Goal: Task Accomplishment & Management: Complete application form

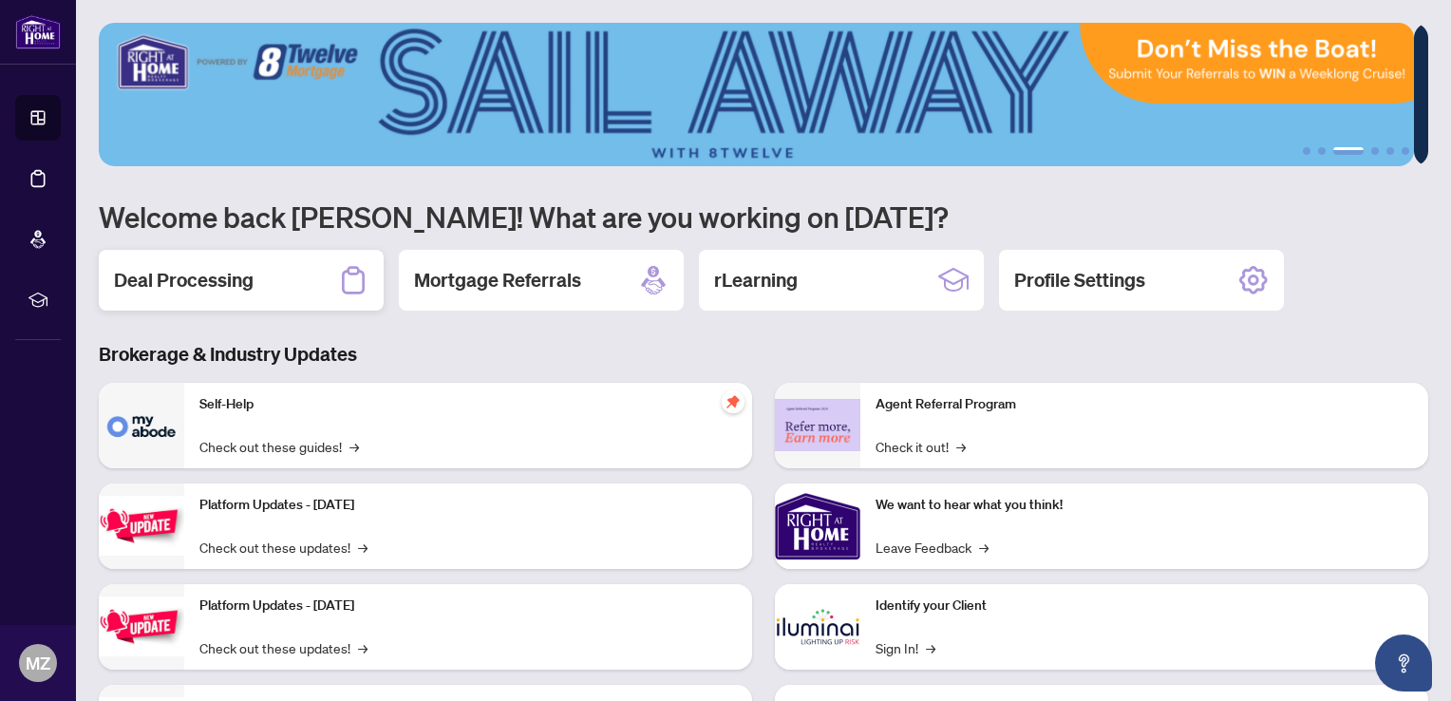
click at [215, 282] on h2 "Deal Processing" at bounding box center [184, 280] width 140 height 27
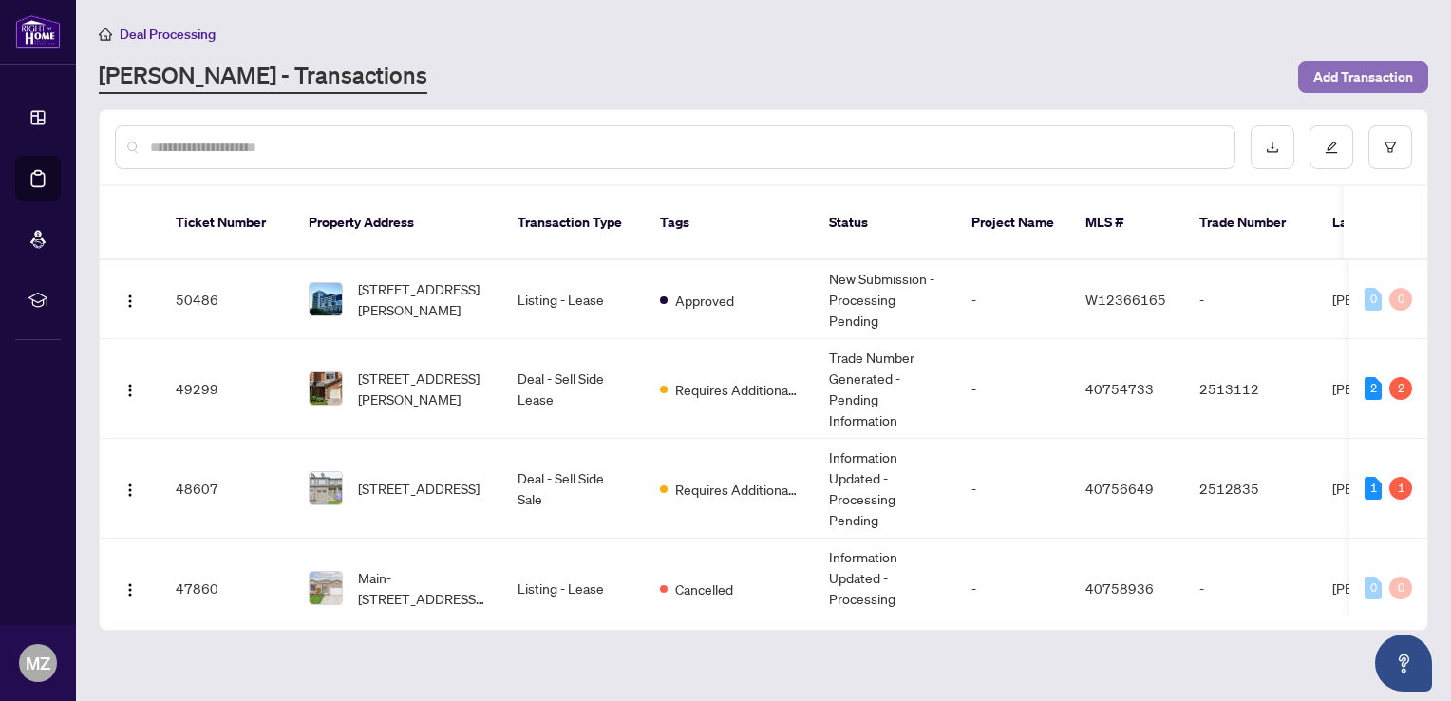
click at [1386, 72] on span "Add Transaction" at bounding box center [1363, 77] width 100 height 30
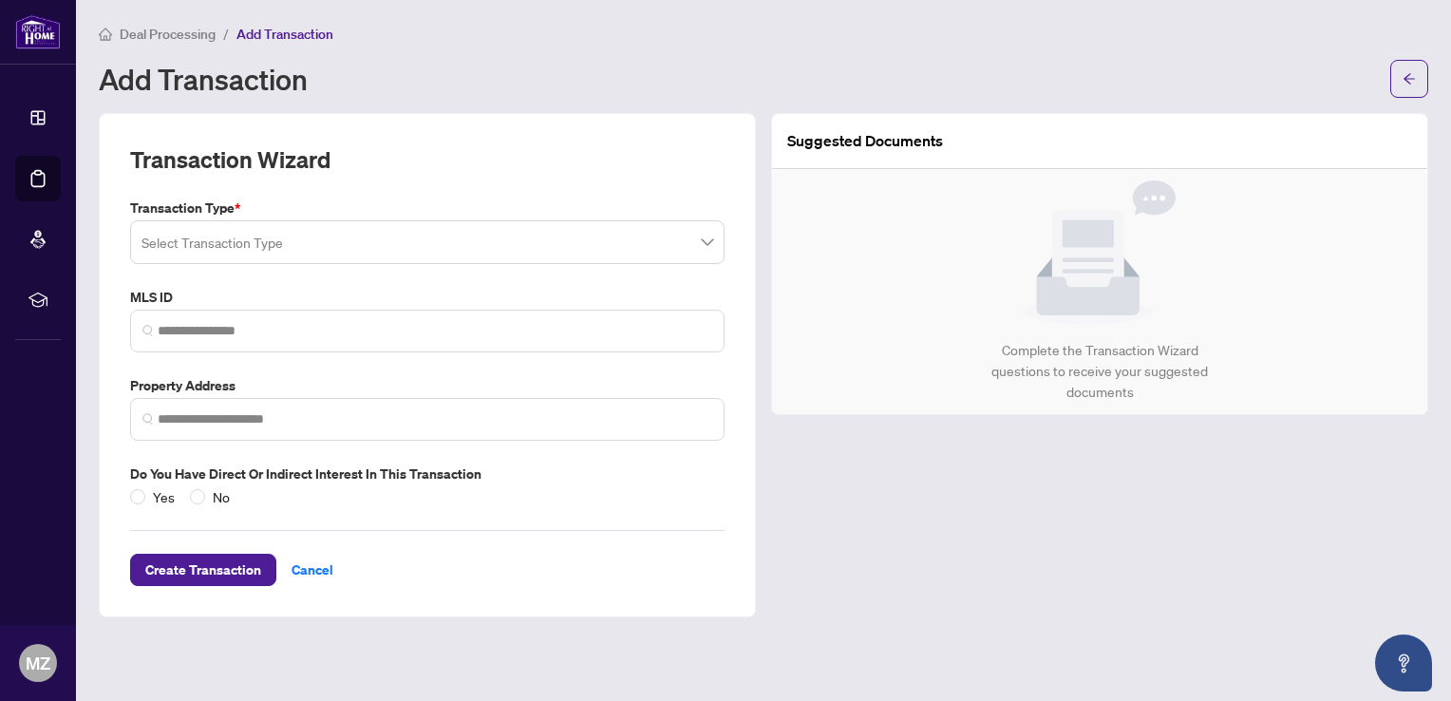
click at [267, 245] on input "search" at bounding box center [418, 245] width 555 height 42
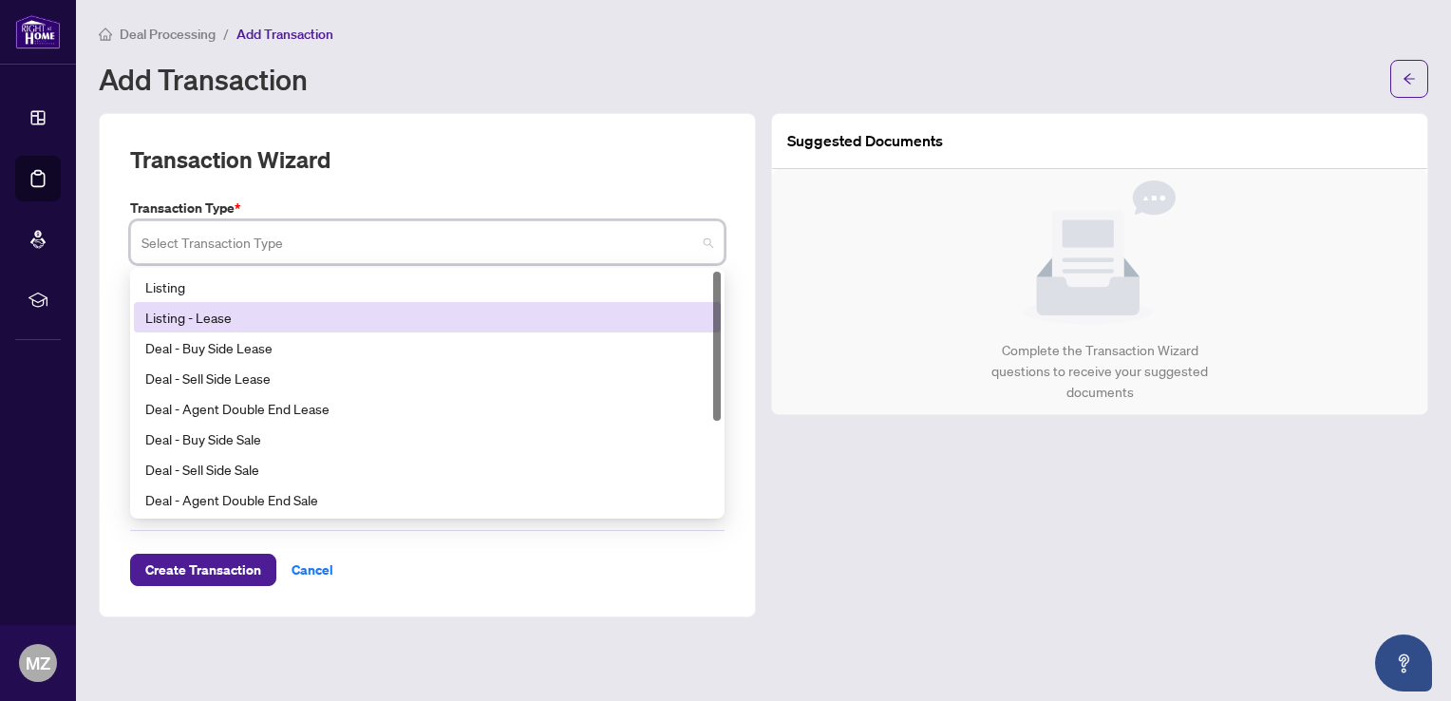
click at [210, 315] on div "Listing - Lease" at bounding box center [427, 317] width 564 height 21
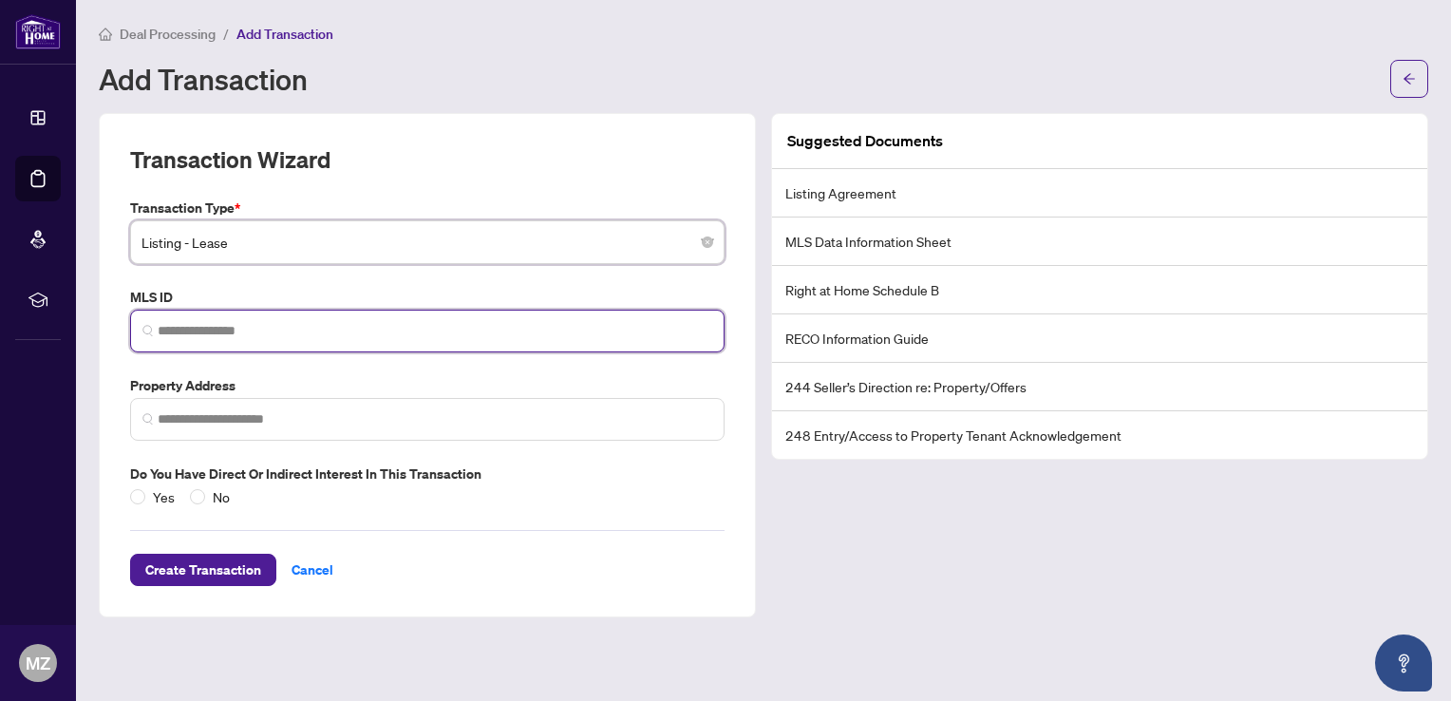
click at [223, 332] on input "search" at bounding box center [435, 331] width 555 height 20
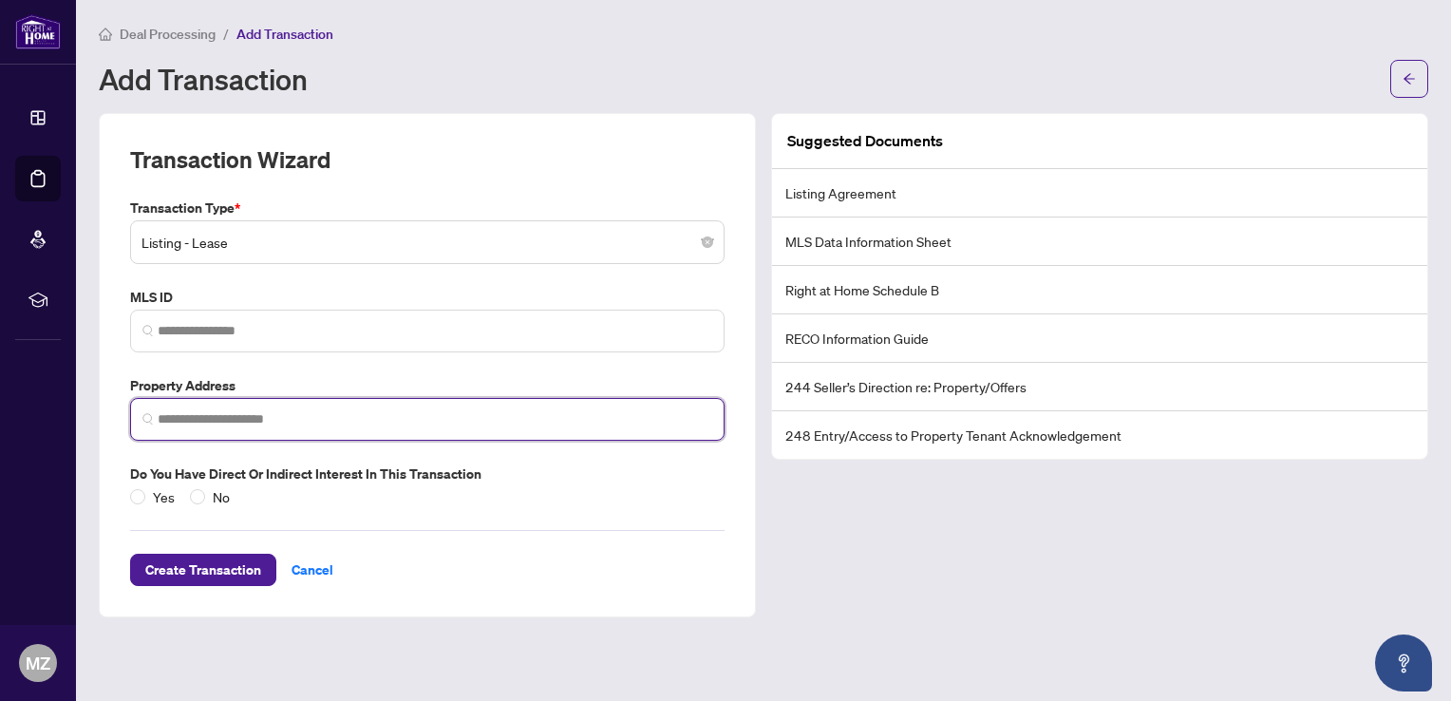
click at [281, 409] on input "search" at bounding box center [435, 419] width 555 height 20
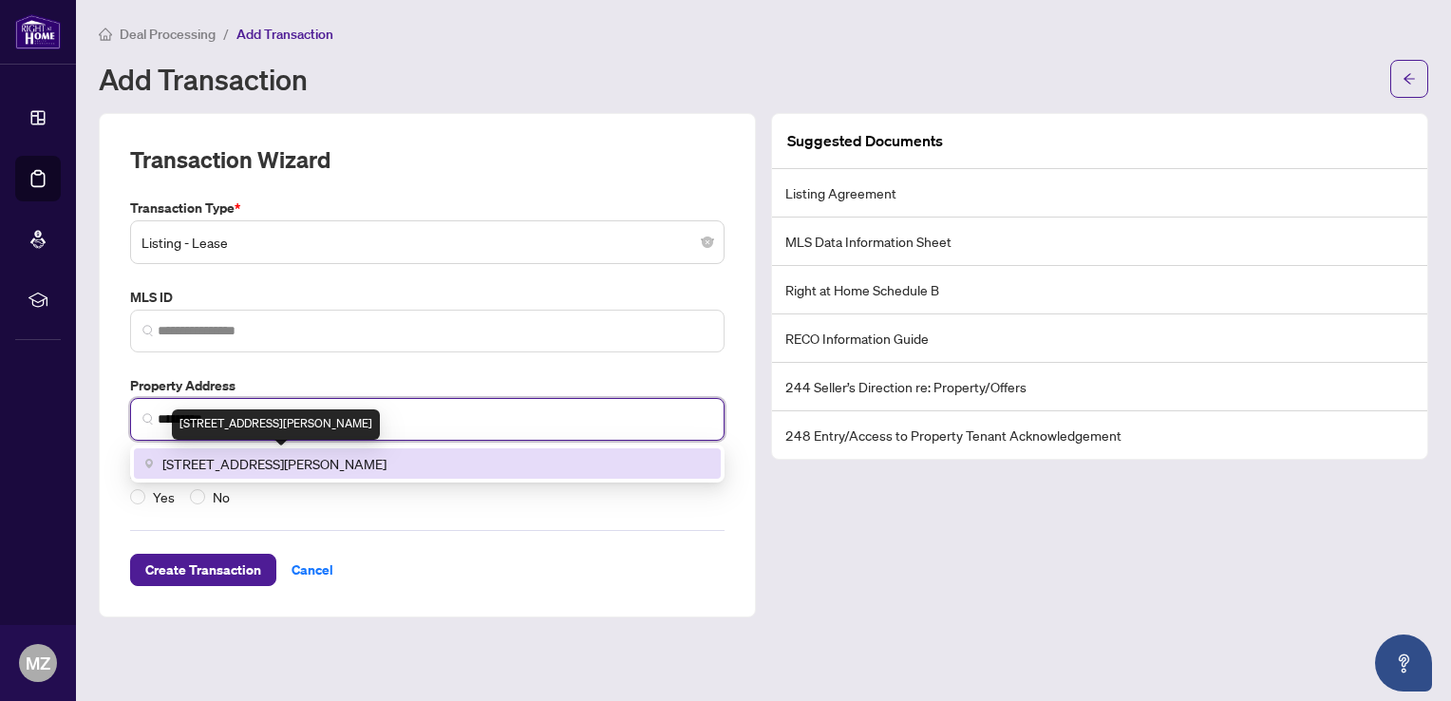
click at [311, 458] on span "[STREET_ADDRESS][PERSON_NAME]" at bounding box center [274, 463] width 224 height 21
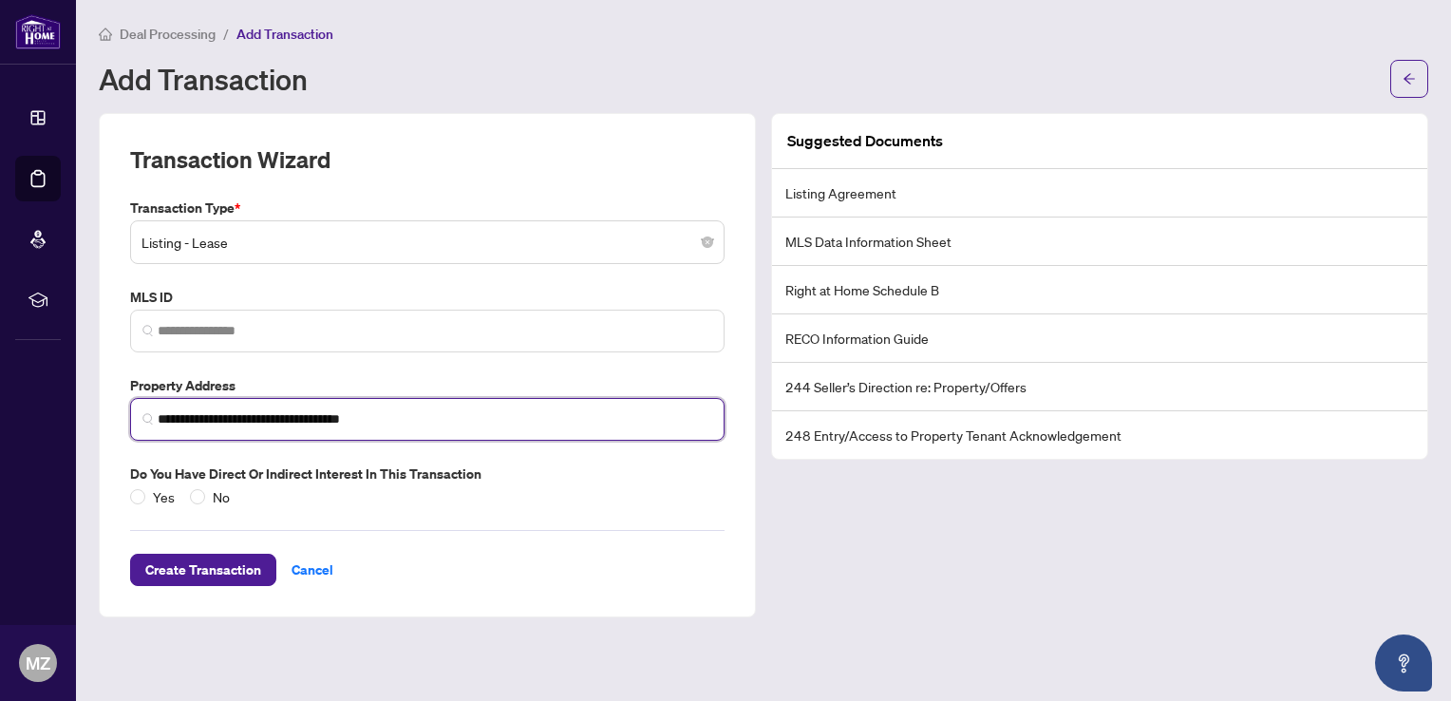
click at [260, 414] on input "**********" at bounding box center [435, 419] width 555 height 20
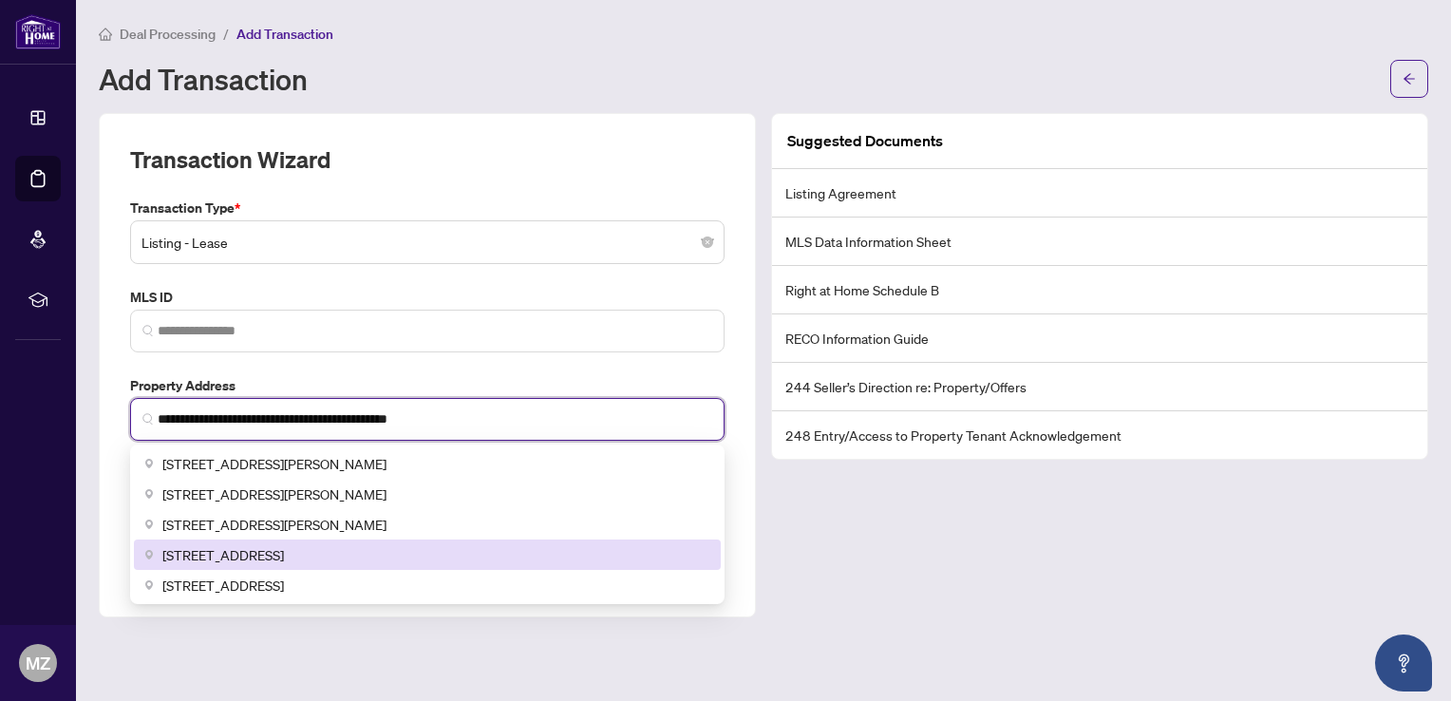
type input "**********"
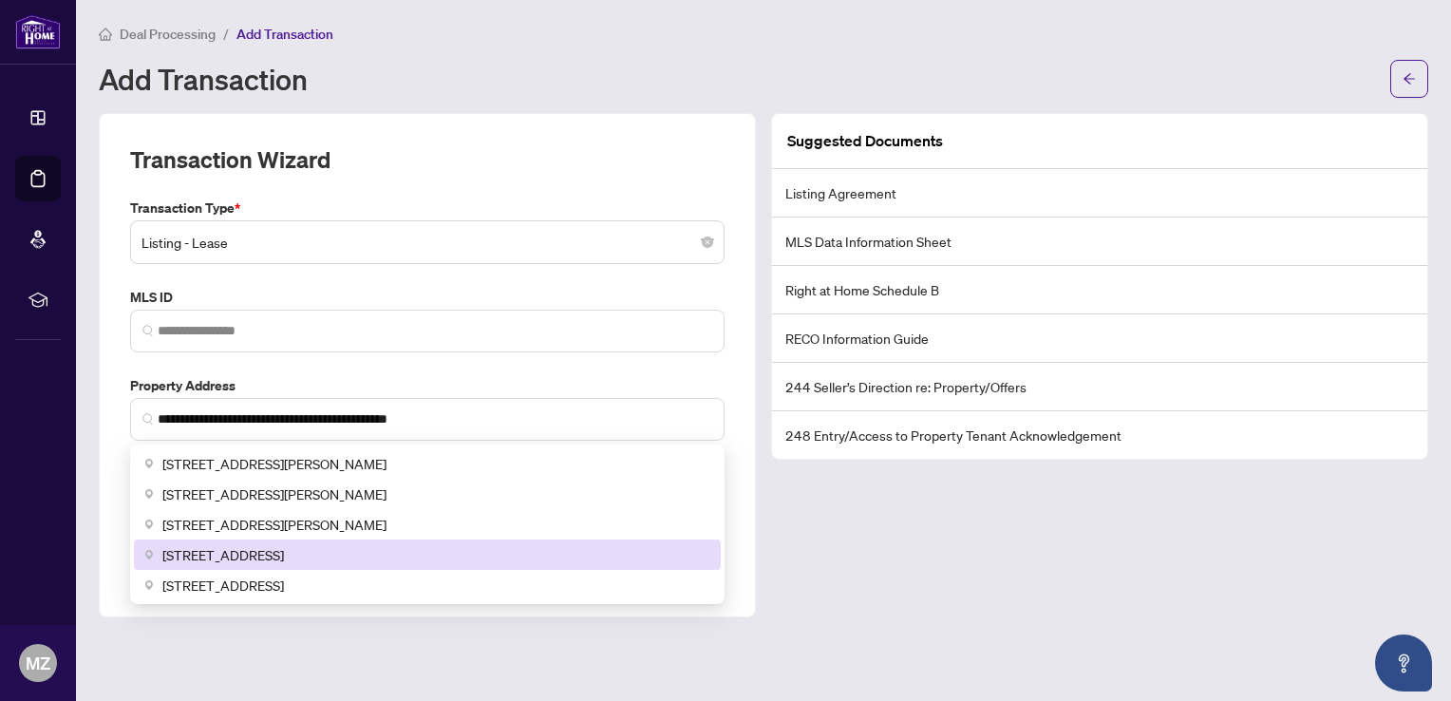
click at [899, 591] on div "Suggested Documents Listing Agreement MLS Data Information Sheet Right at Home …" at bounding box center [1099, 365] width 672 height 504
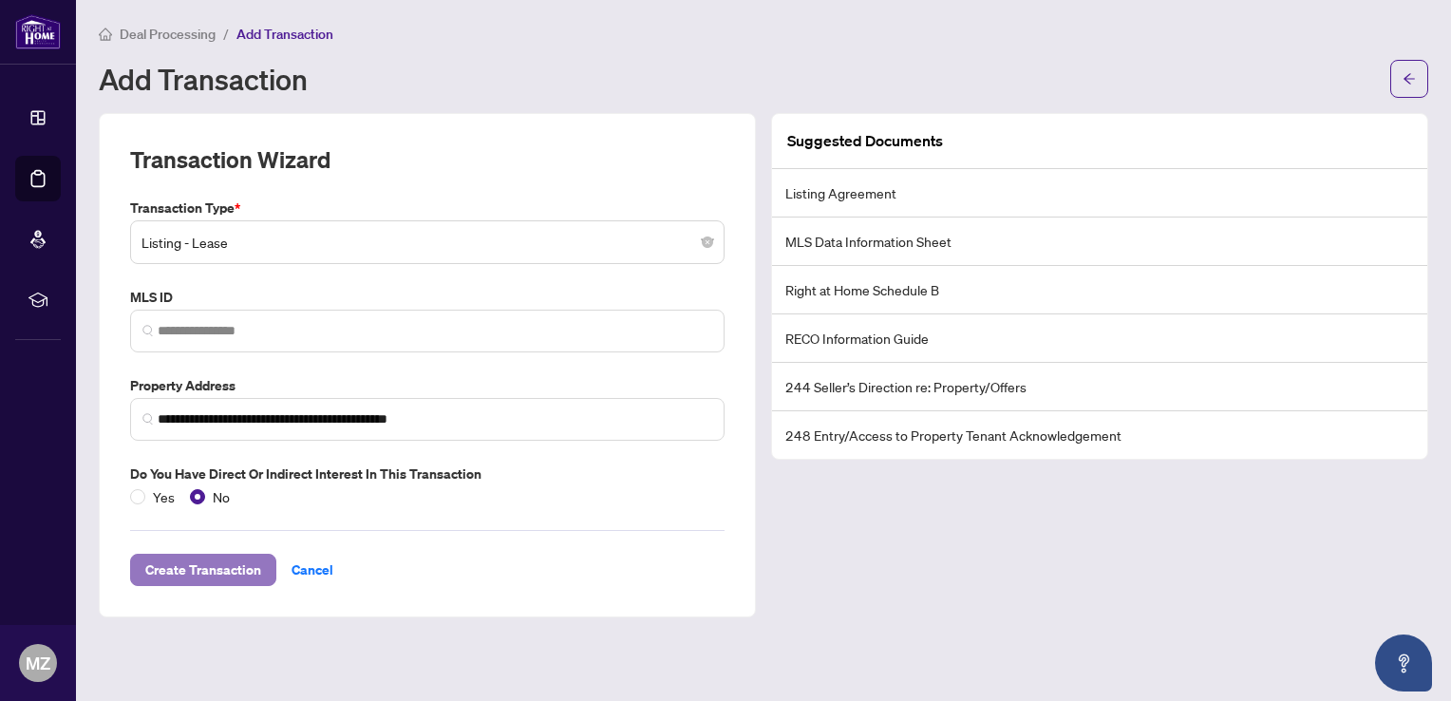
click at [202, 567] on span "Create Transaction" at bounding box center [203, 570] width 116 height 30
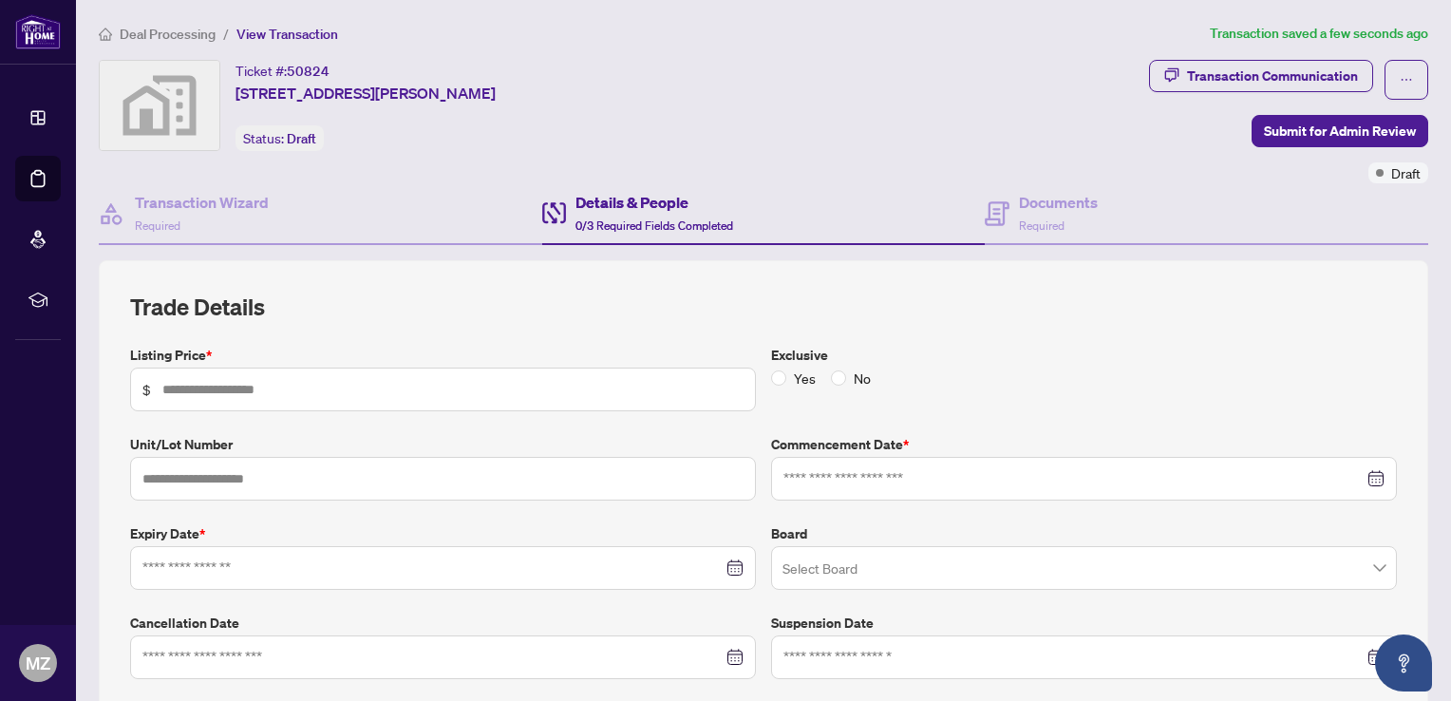
click at [285, 370] on span "$" at bounding box center [443, 389] width 626 height 44
click at [289, 389] on input "text" at bounding box center [452, 389] width 581 height 21
type input "*****"
click at [893, 475] on input at bounding box center [1073, 478] width 580 height 21
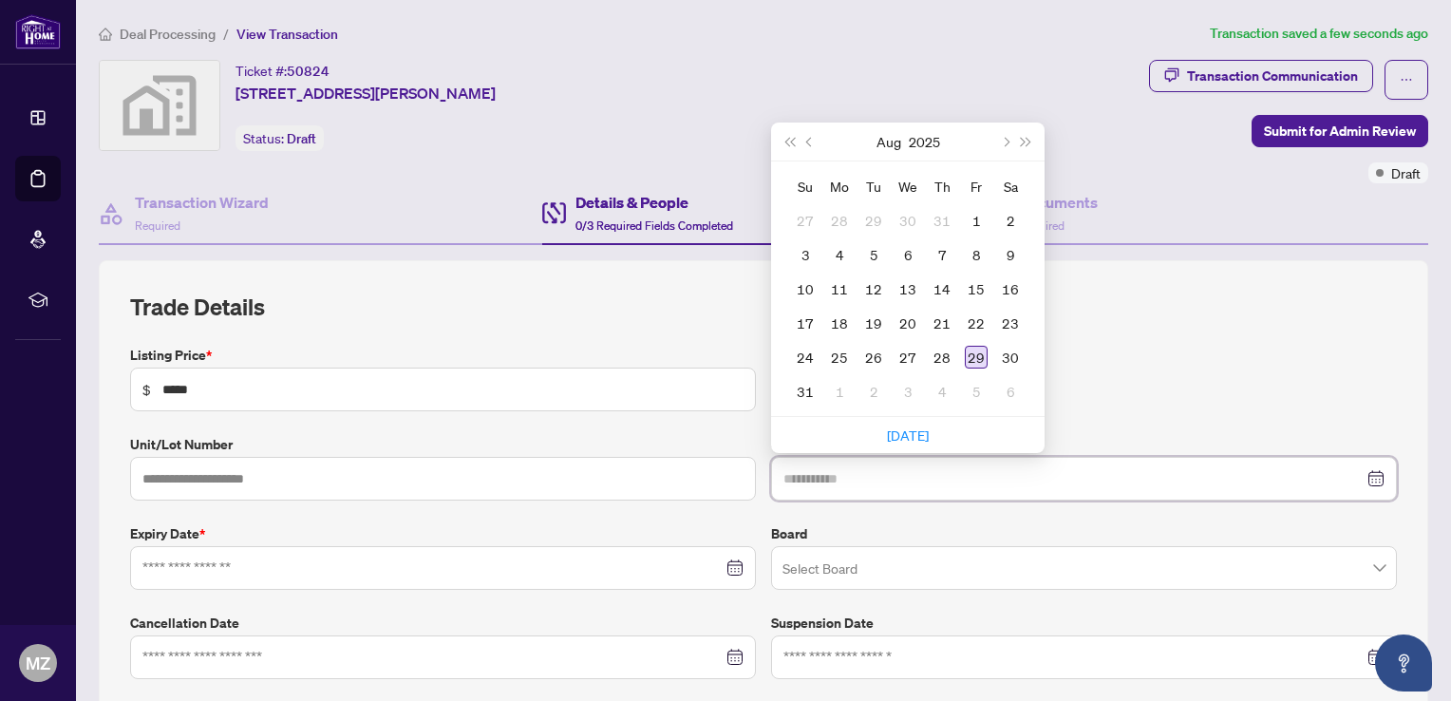
type input "**********"
click at [972, 351] on div "29" at bounding box center [976, 357] width 23 height 23
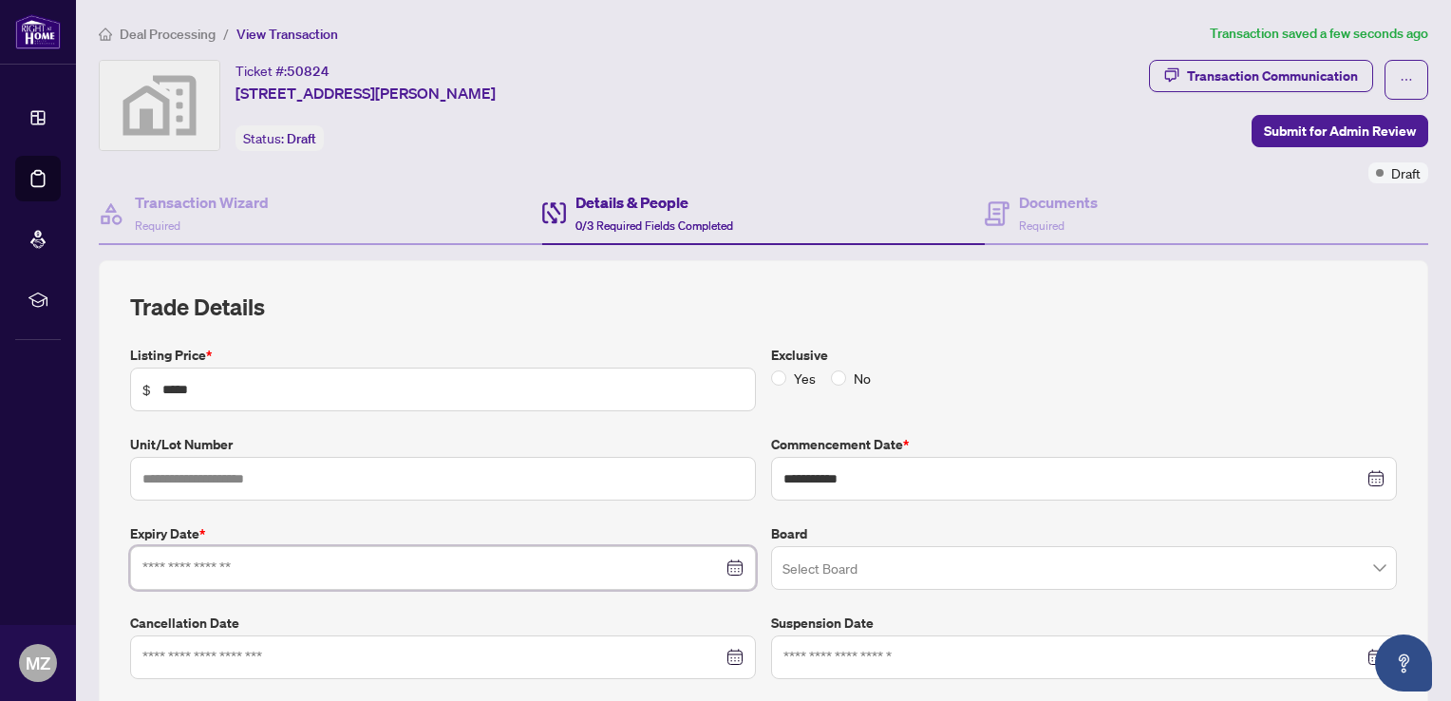
click at [341, 571] on input at bounding box center [432, 567] width 580 height 21
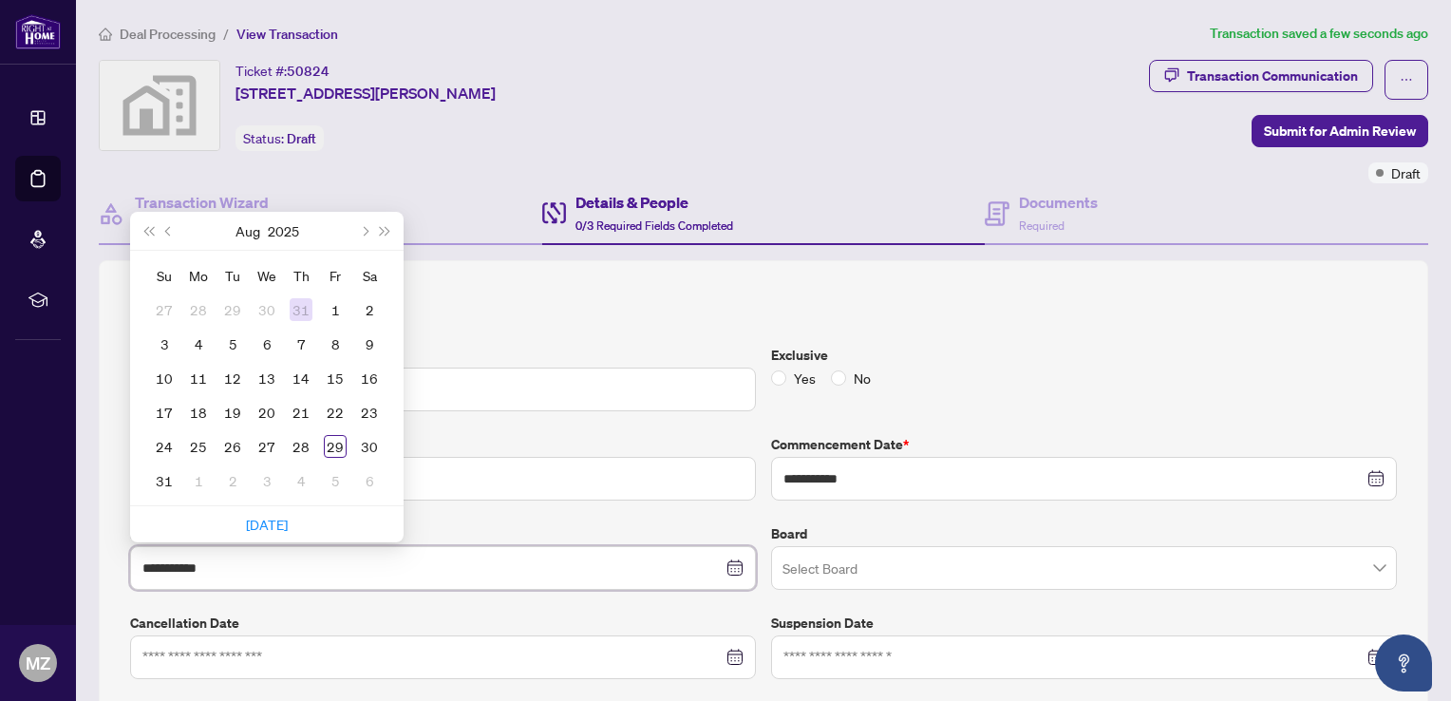
type input "**********"
click at [362, 226] on span "Next month (PageDown)" at bounding box center [363, 230] width 9 height 9
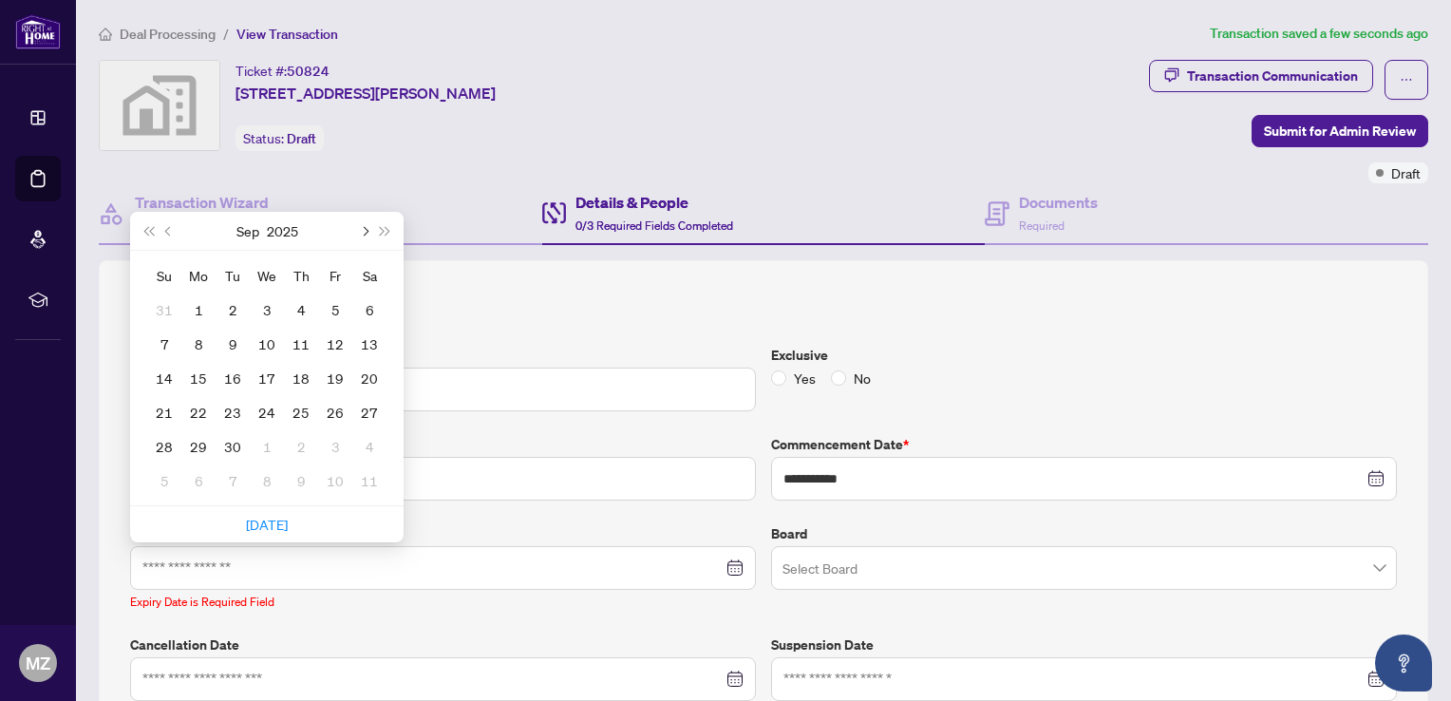
click at [362, 226] on span "Next month (PageDown)" at bounding box center [363, 230] width 9 height 9
type input "**********"
click at [337, 445] on div "28" at bounding box center [335, 446] width 23 height 23
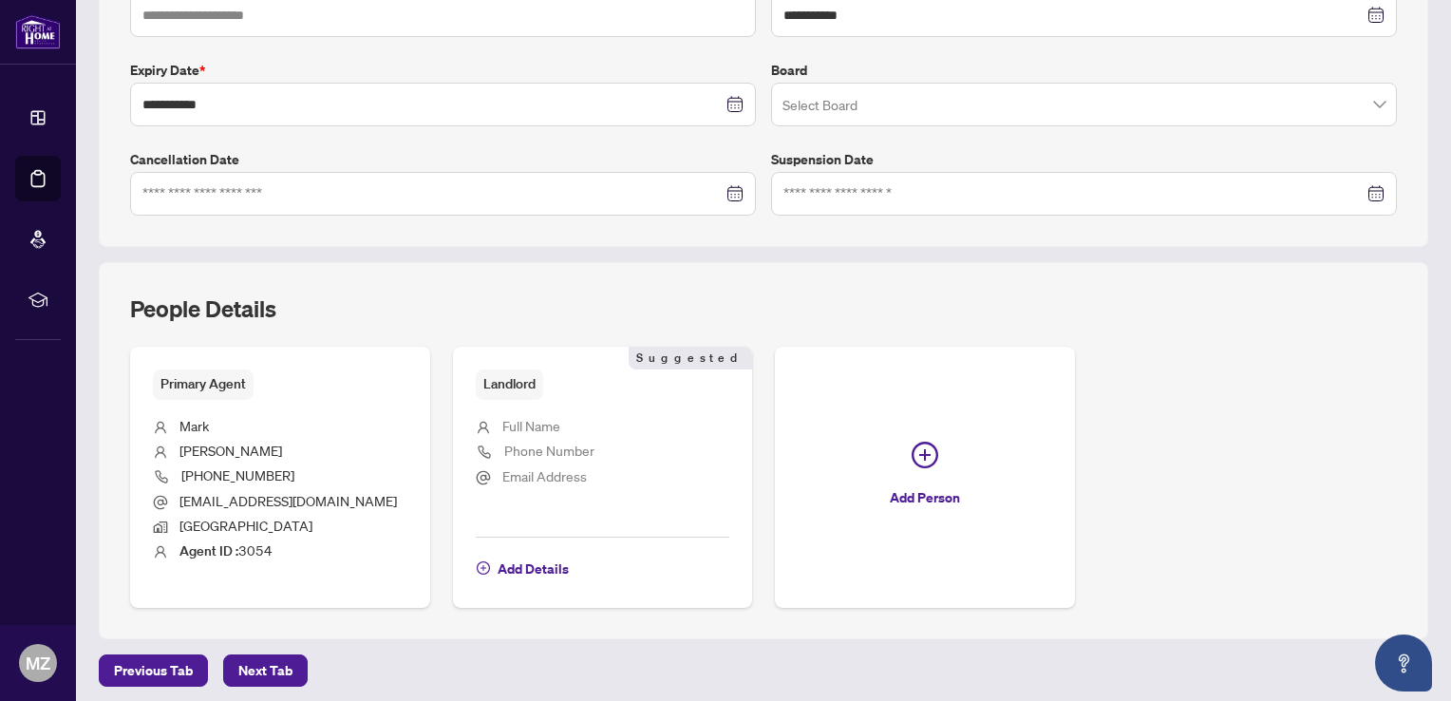
scroll to position [533, 0]
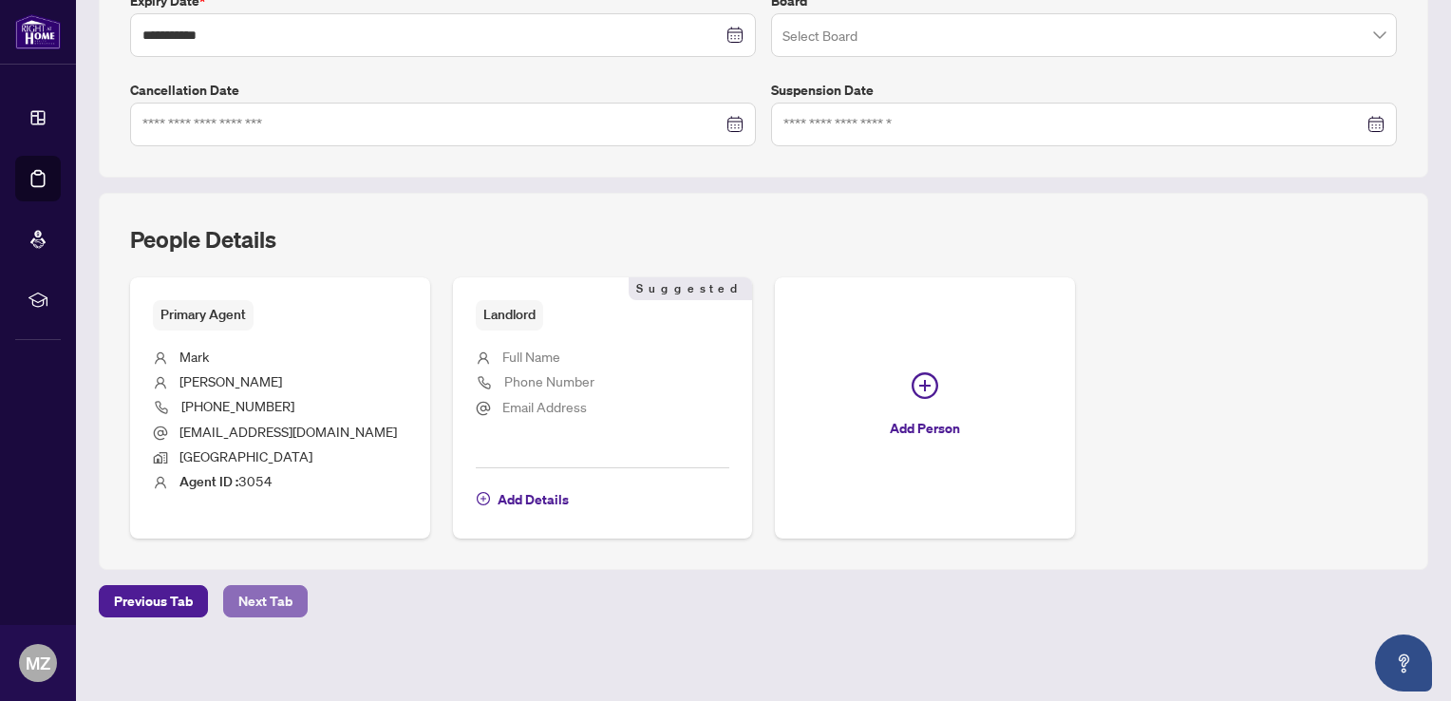
click at [268, 594] on span "Next Tab" at bounding box center [265, 601] width 54 height 30
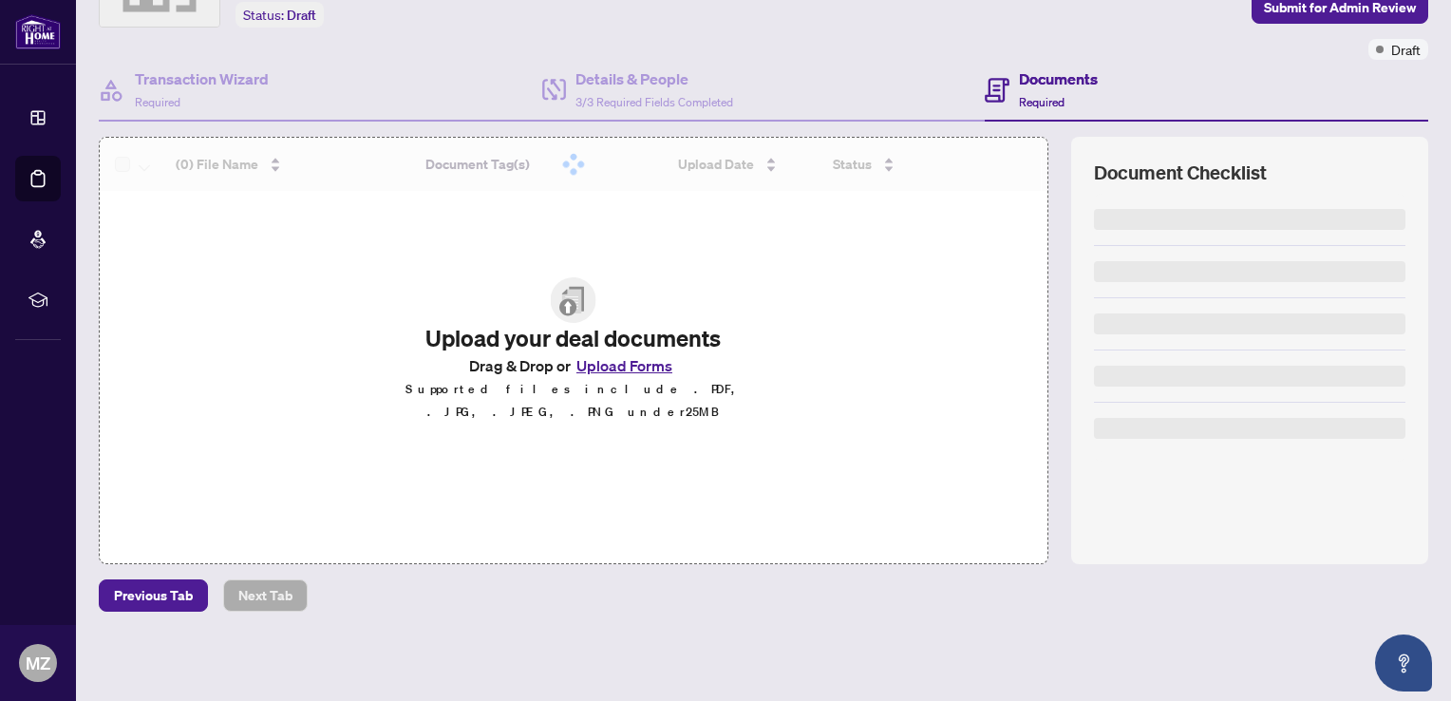
scroll to position [120, 0]
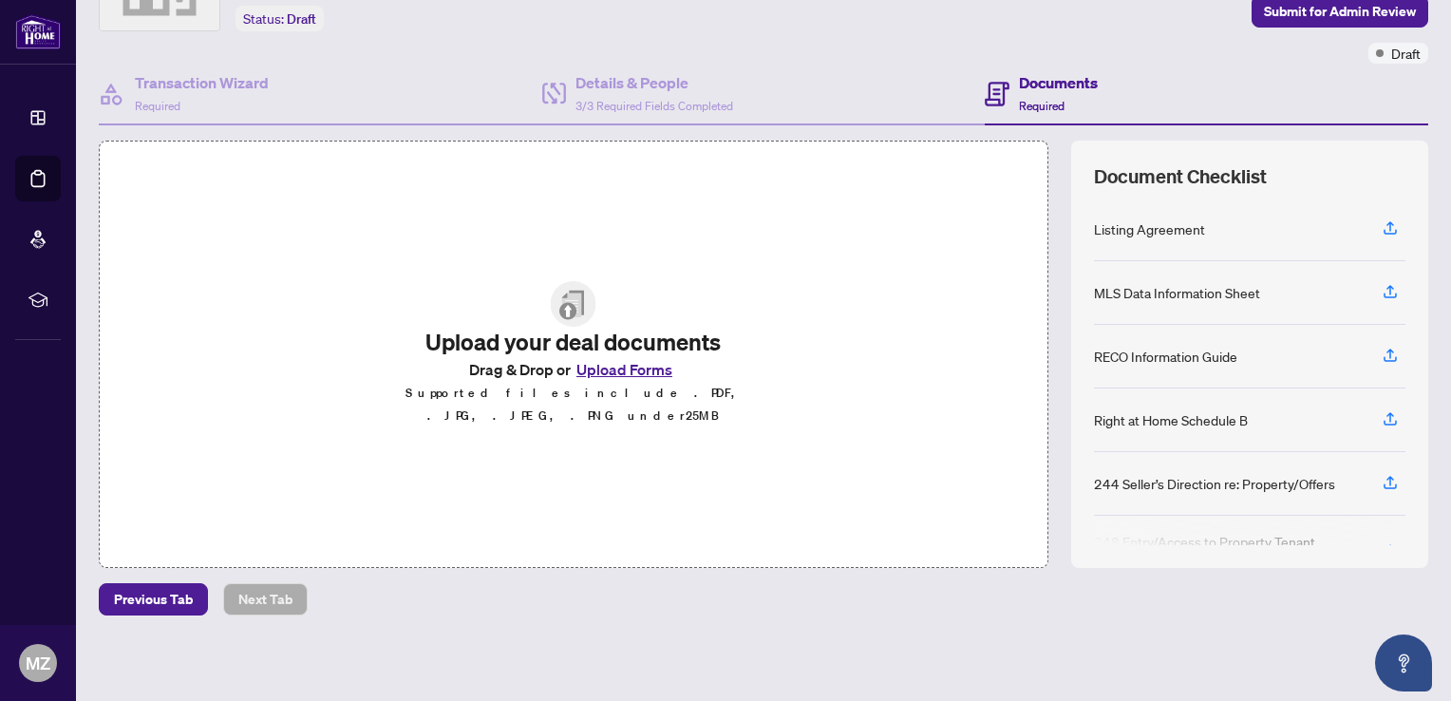
click at [625, 377] on button "Upload Forms" at bounding box center [624, 369] width 107 height 25
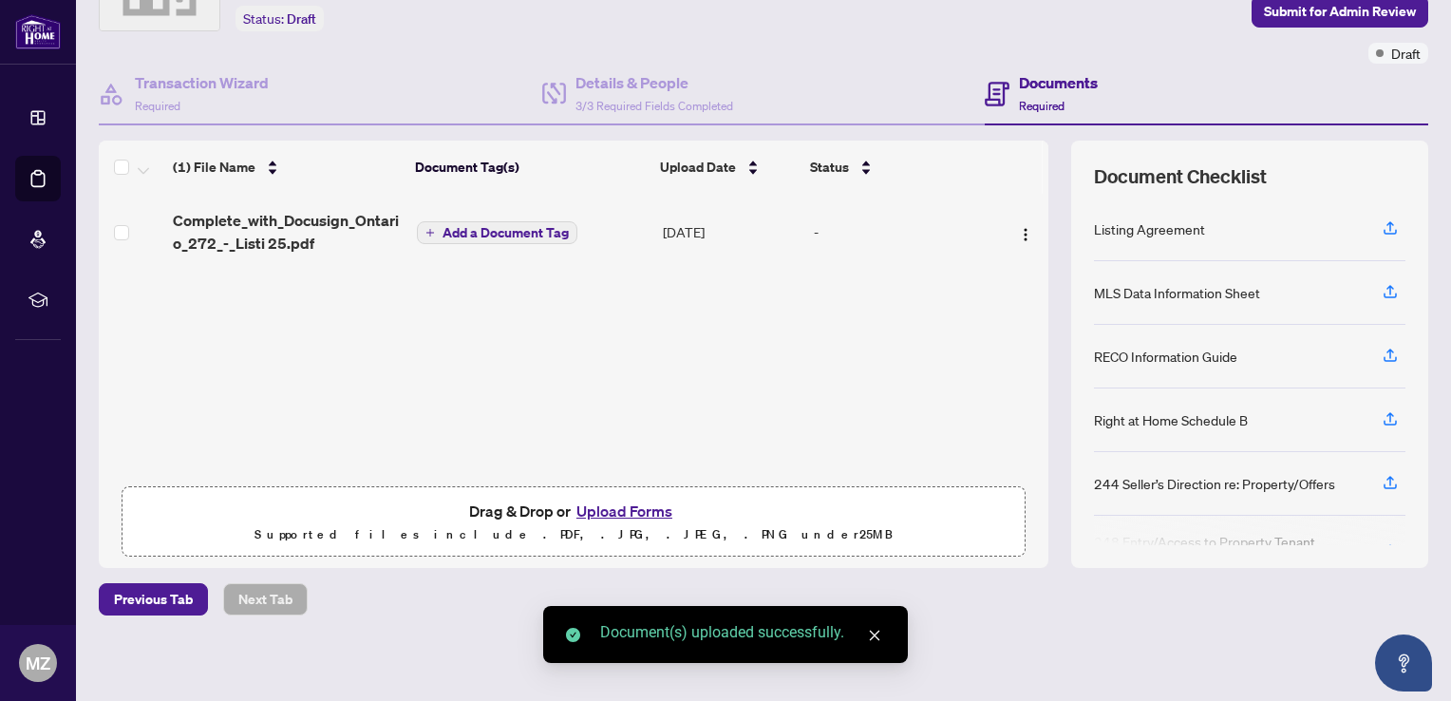
click at [536, 226] on span "Add a Document Tag" at bounding box center [505, 232] width 126 height 13
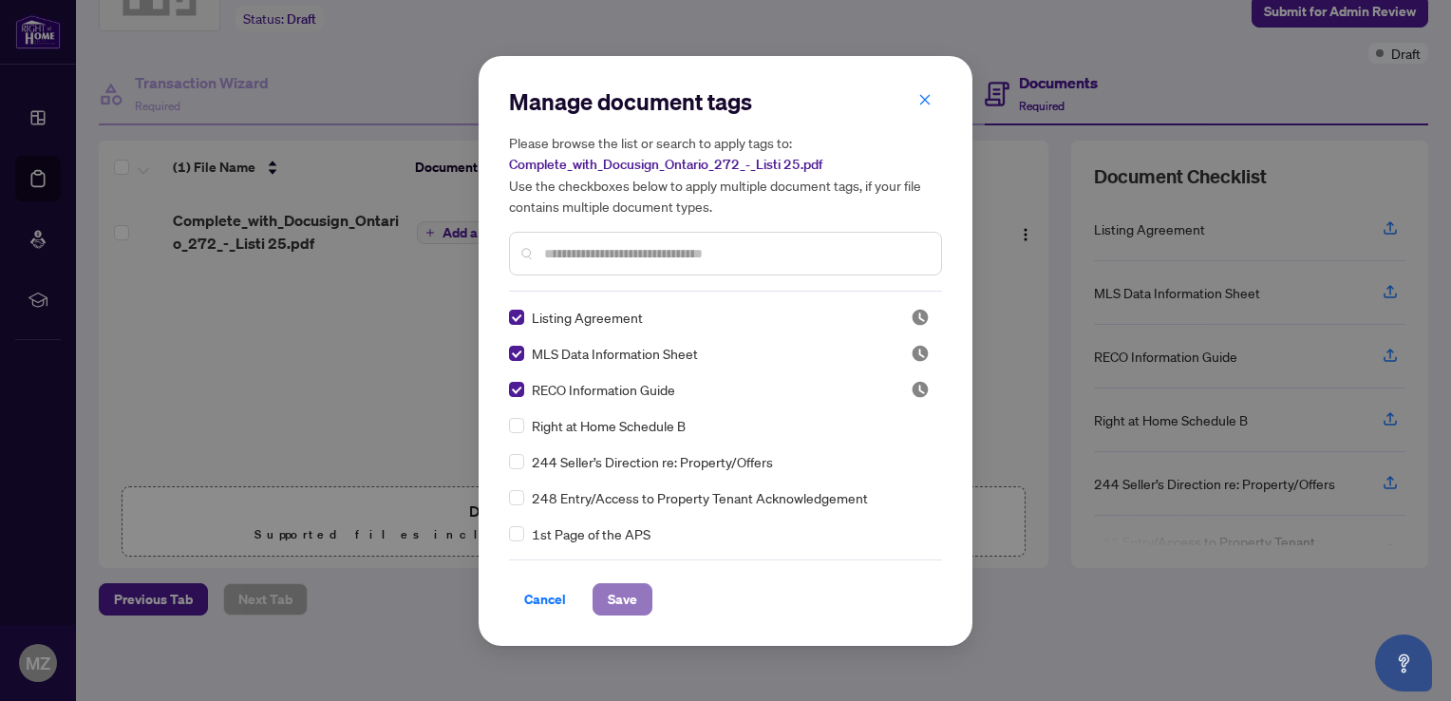
click at [625, 599] on span "Save" at bounding box center [622, 599] width 29 height 30
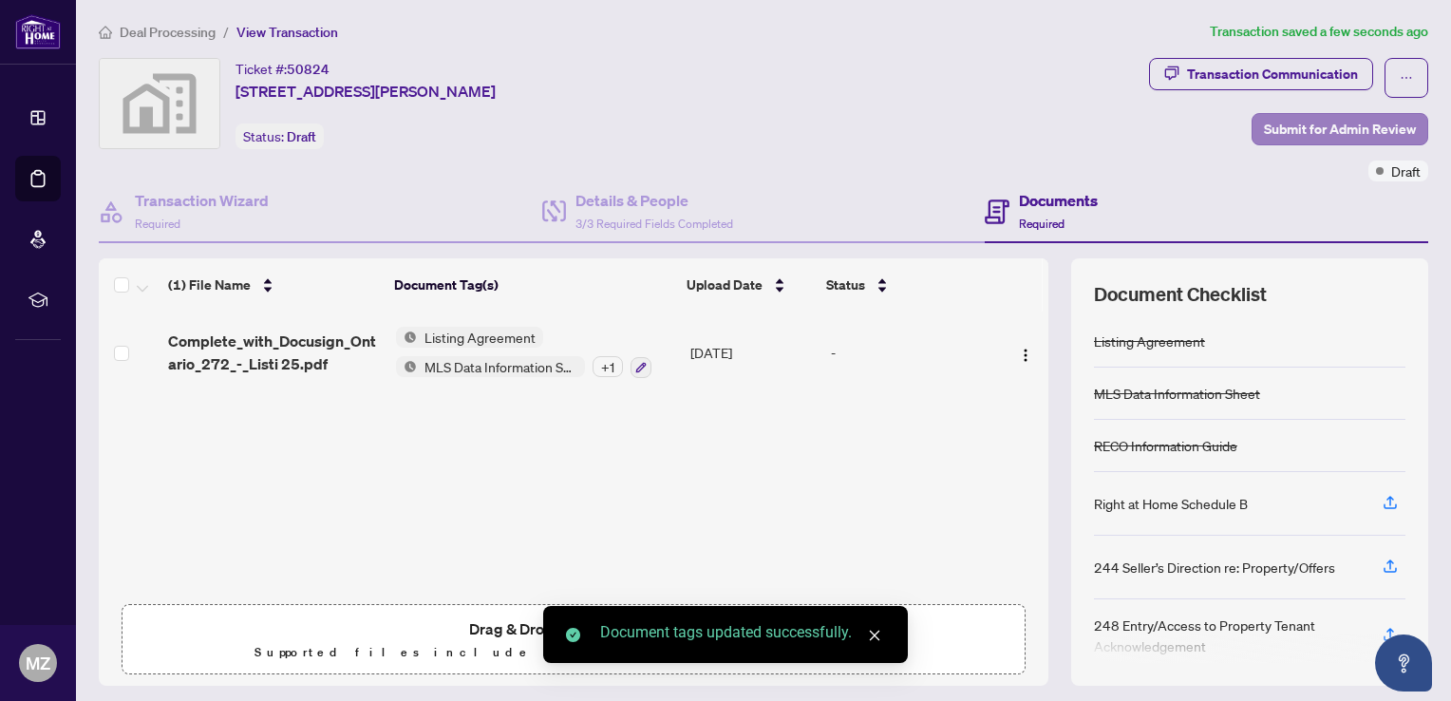
scroll to position [0, 0]
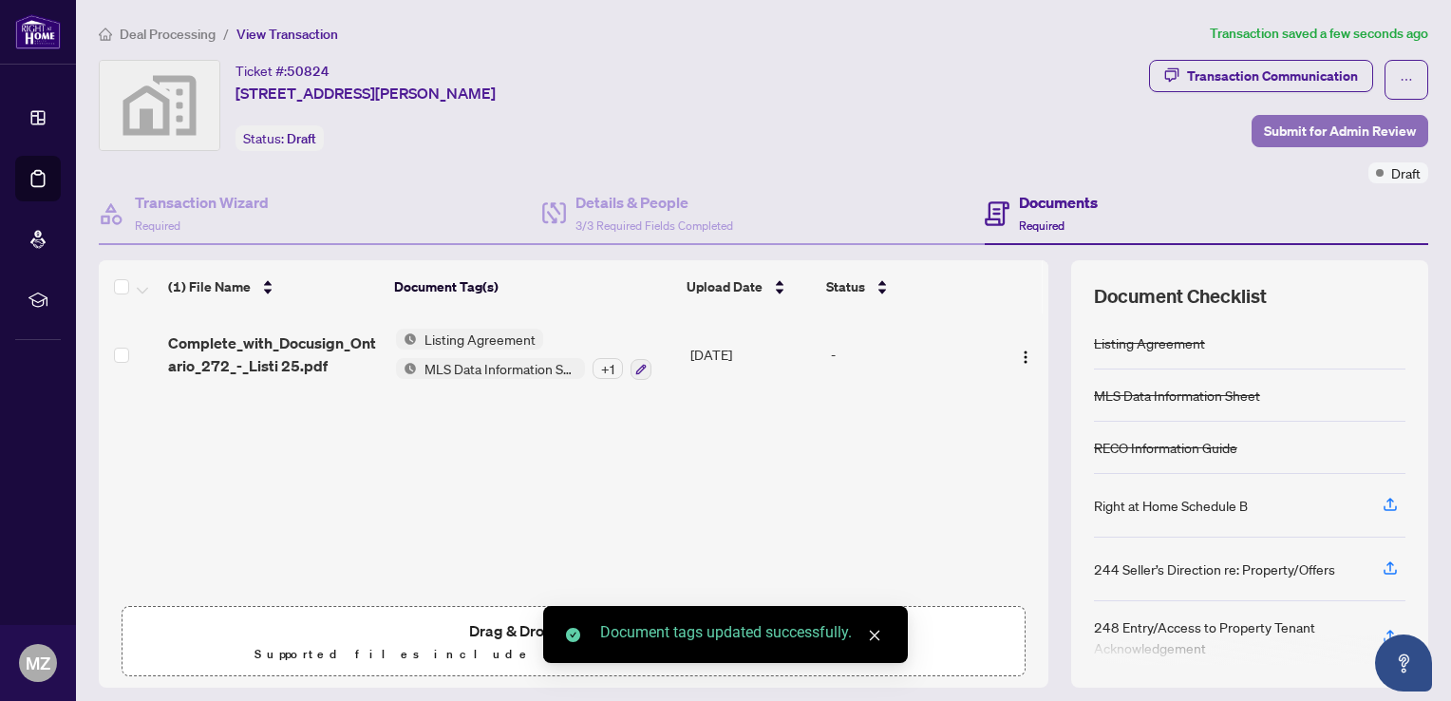
click at [1316, 136] on span "Submit for Admin Review" at bounding box center [1340, 131] width 152 height 30
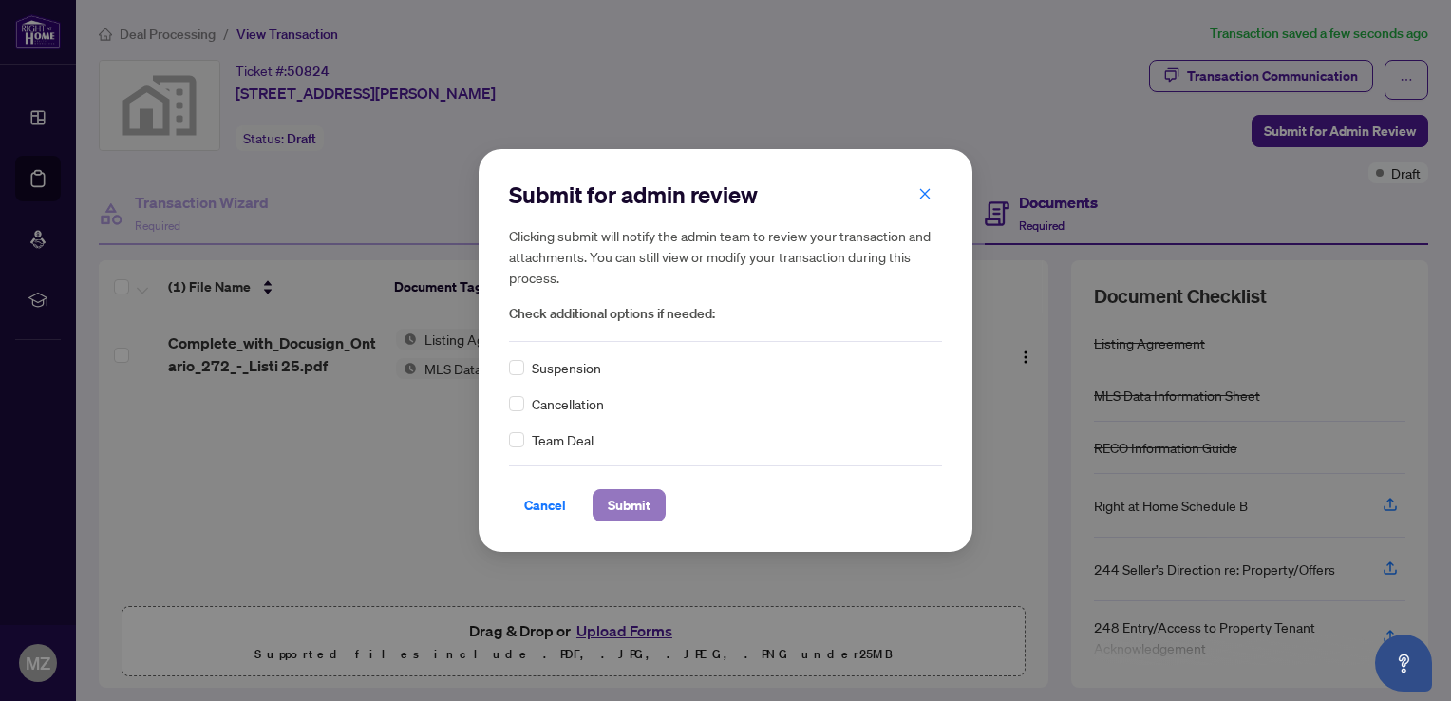
click at [649, 513] on span "Submit" at bounding box center [629, 505] width 43 height 30
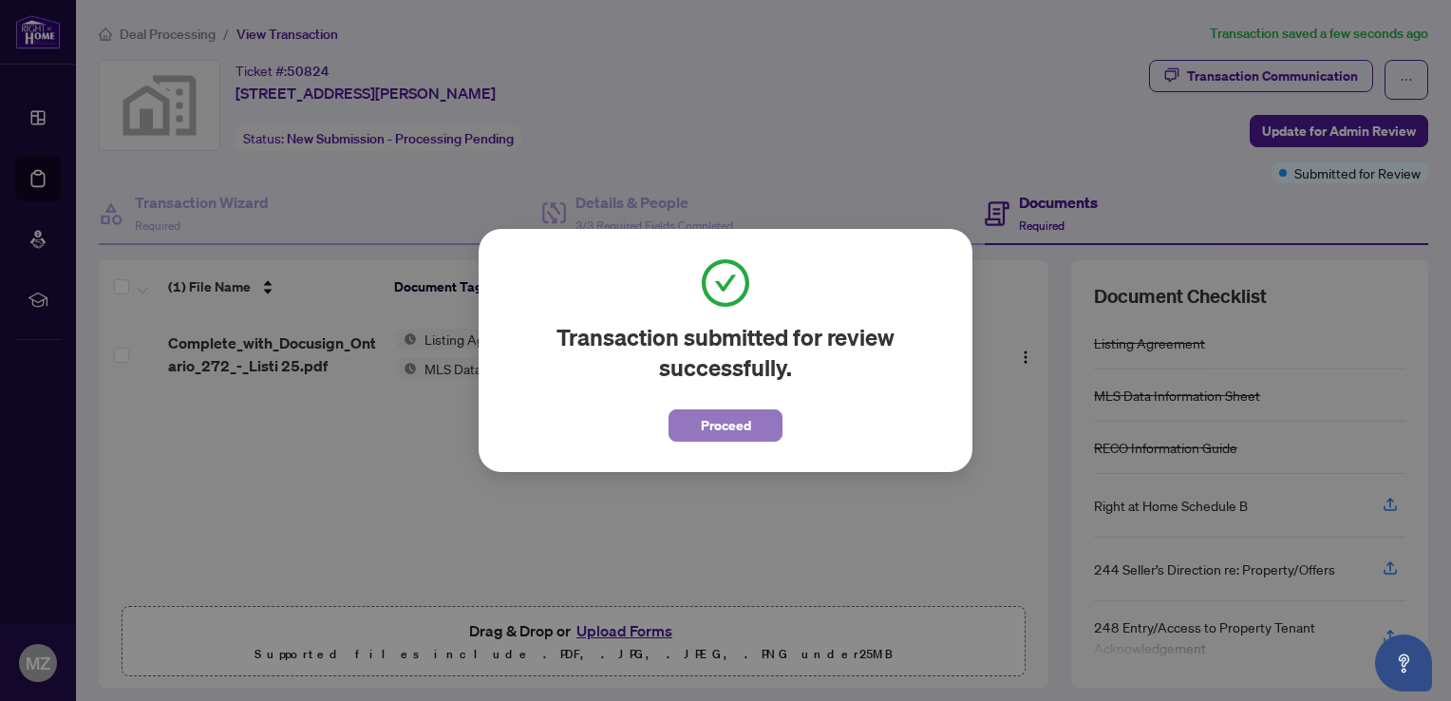
click at [753, 428] on button "Proceed" at bounding box center [725, 425] width 114 height 32
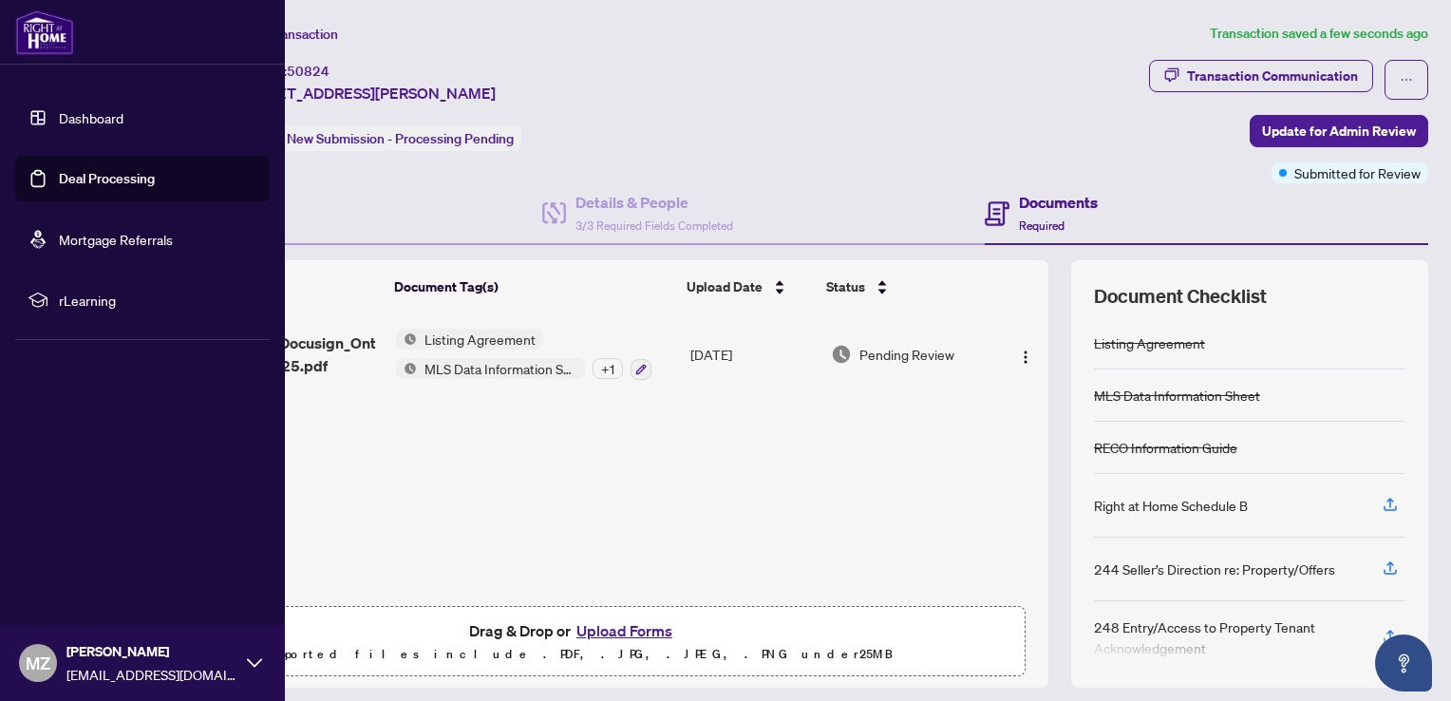
click at [103, 122] on link "Dashboard" at bounding box center [91, 117] width 65 height 17
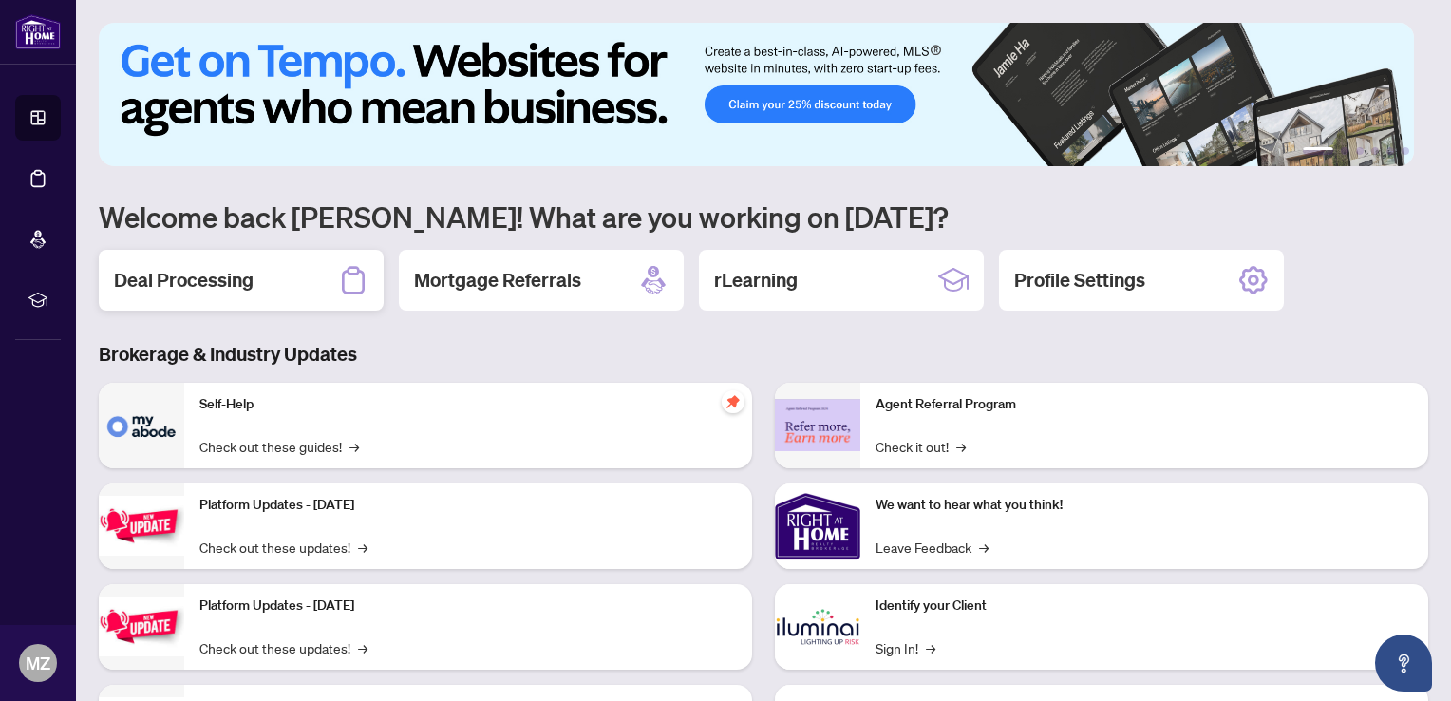
click at [247, 269] on h2 "Deal Processing" at bounding box center [184, 280] width 140 height 27
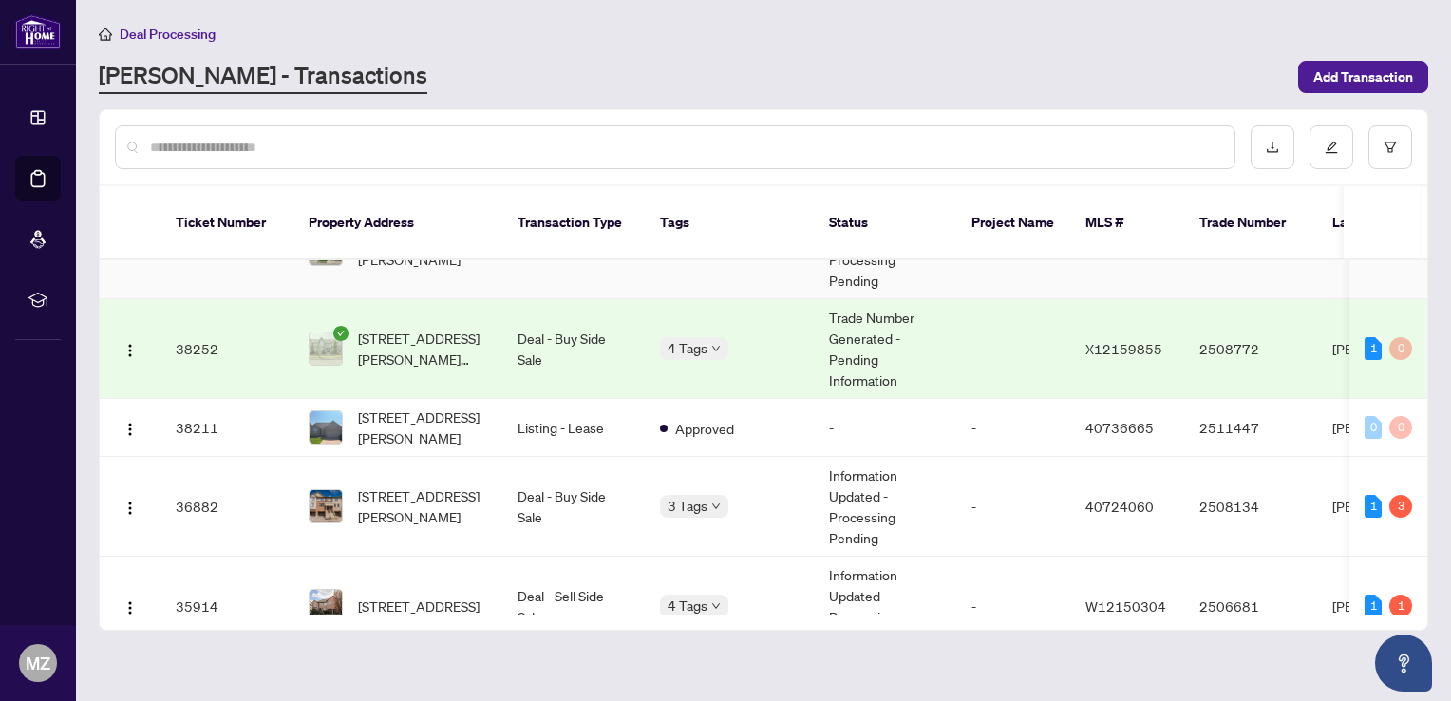
scroll to position [1410, 0]
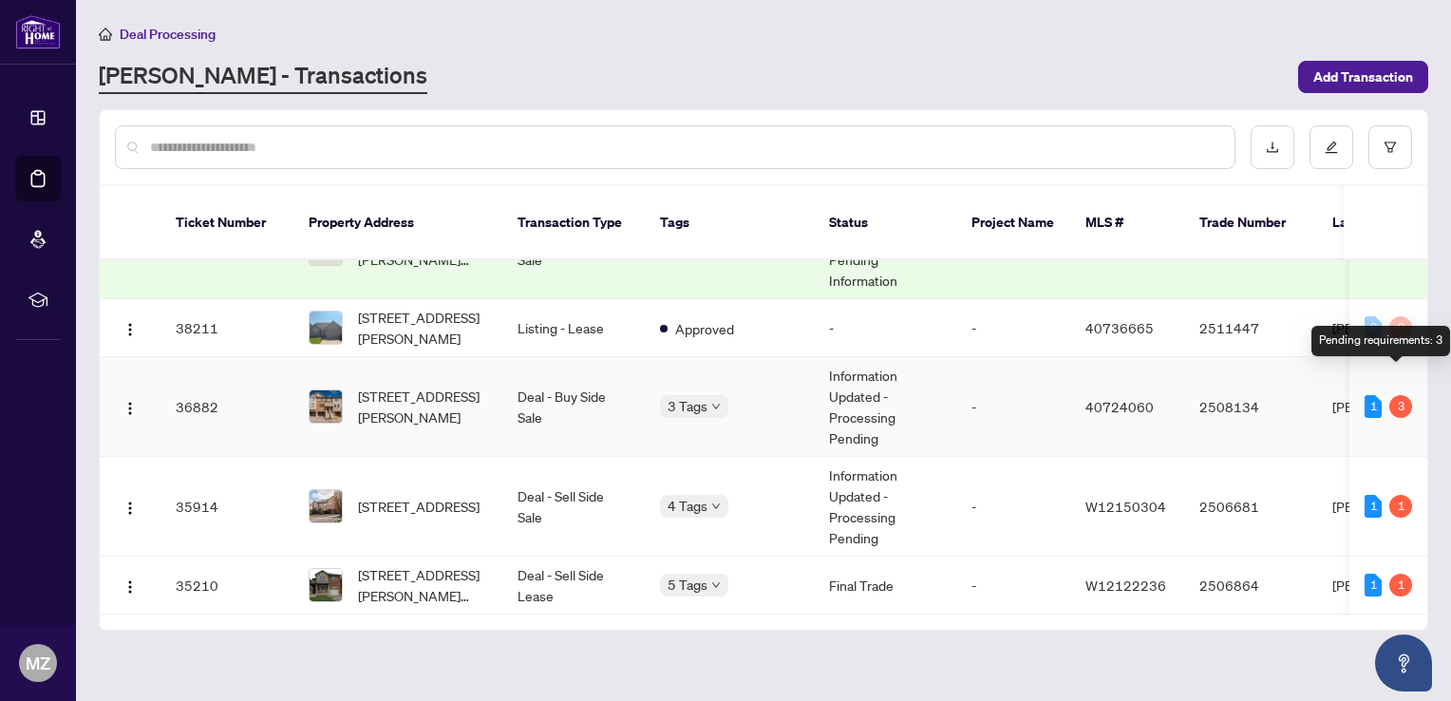
click at [1399, 395] on div "3" at bounding box center [1400, 406] width 23 height 23
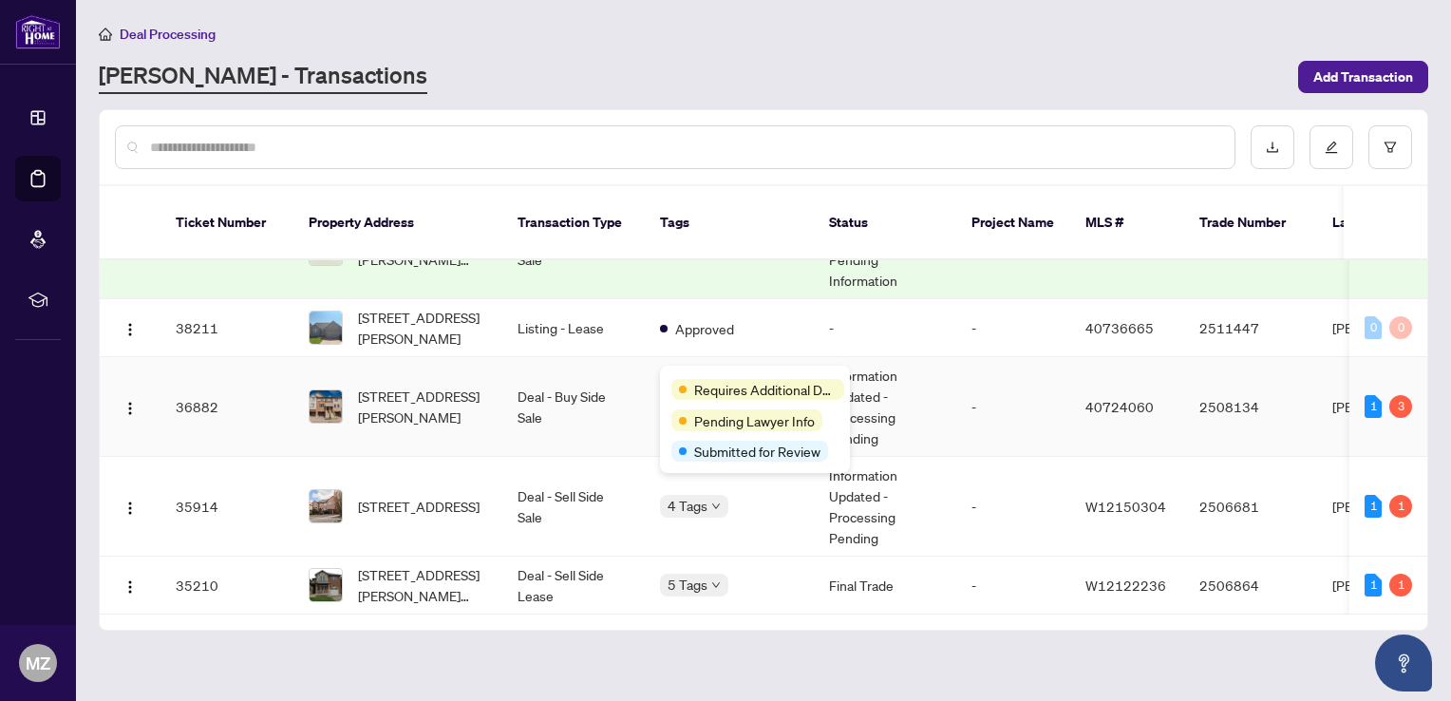
click at [687, 377] on div "Requires Additional Docs" at bounding box center [754, 388] width 167 height 23
click at [733, 393] on span "Requires Additional Docs" at bounding box center [765, 389] width 142 height 21
click at [745, 420] on span "Pending Lawyer Info" at bounding box center [754, 420] width 121 height 21
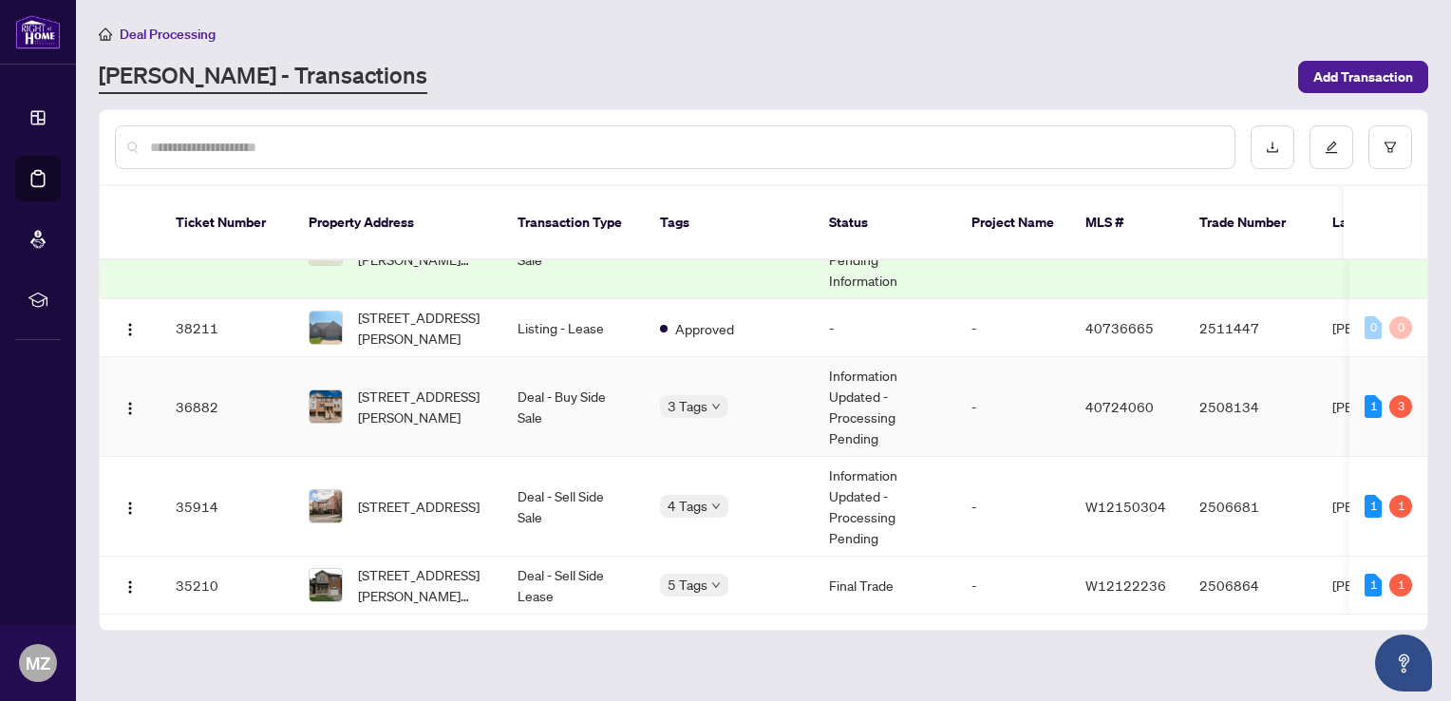
click at [558, 373] on td "Deal - Buy Side Sale" at bounding box center [573, 407] width 142 height 100
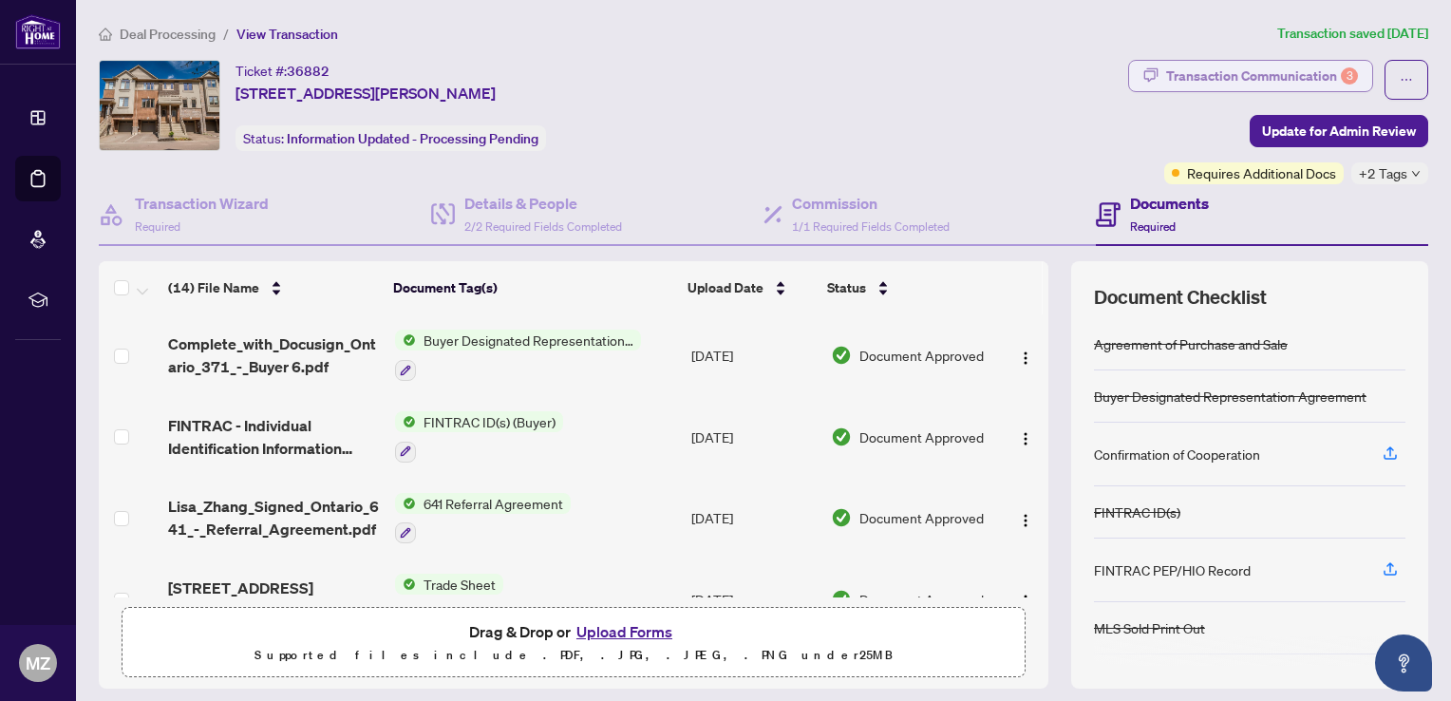
click at [1279, 74] on div "Transaction Communication 3" at bounding box center [1262, 76] width 192 height 30
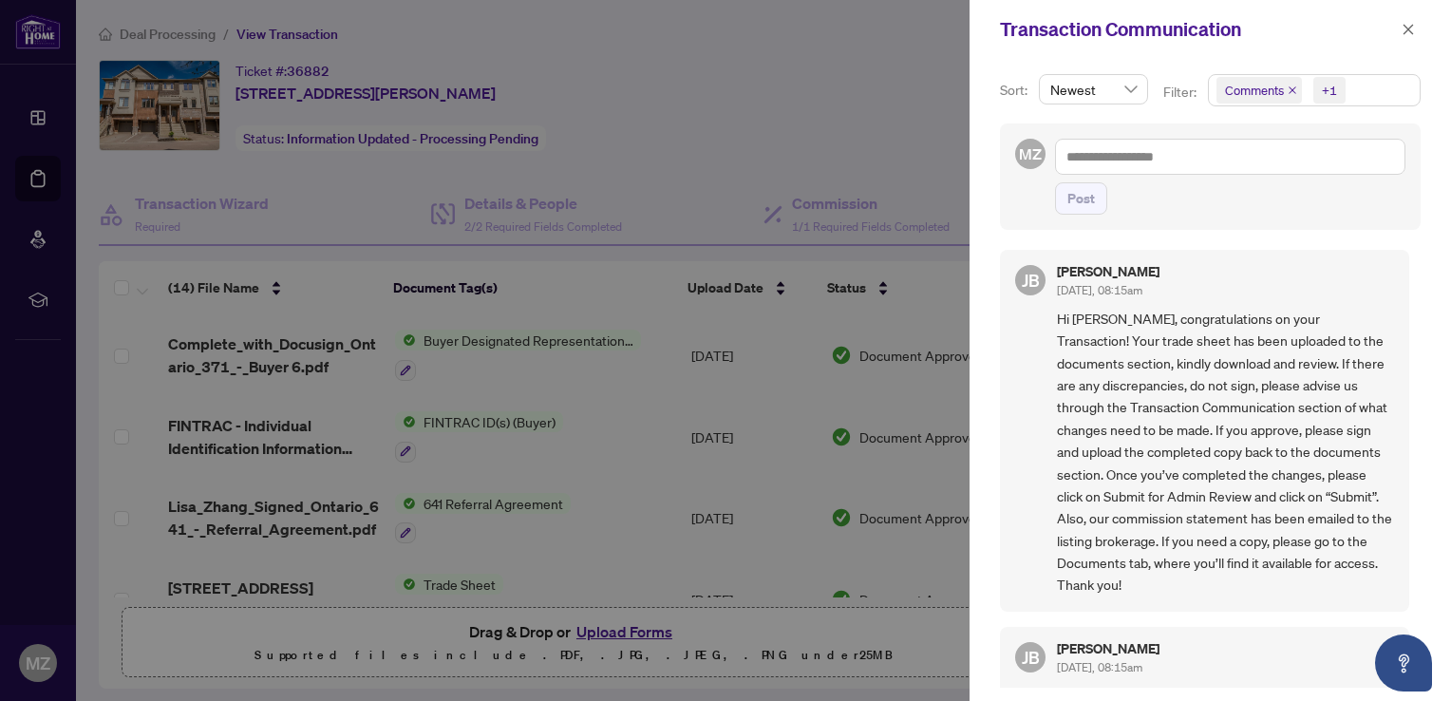
scroll to position [380, 0]
click at [1413, 30] on icon "close" at bounding box center [1407, 29] width 13 height 13
